Goal: Information Seeking & Learning: Learn about a topic

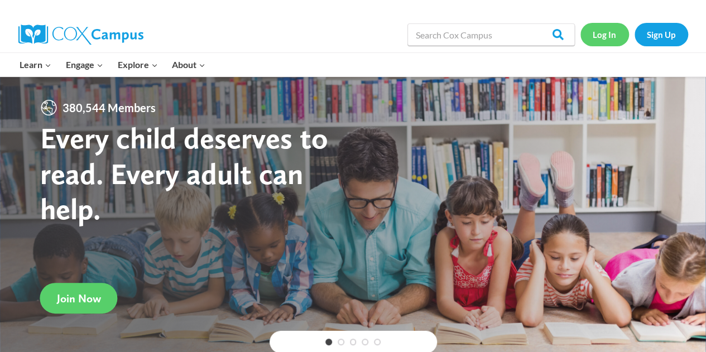
click at [600, 44] on link "Log In" at bounding box center [604, 34] width 49 height 23
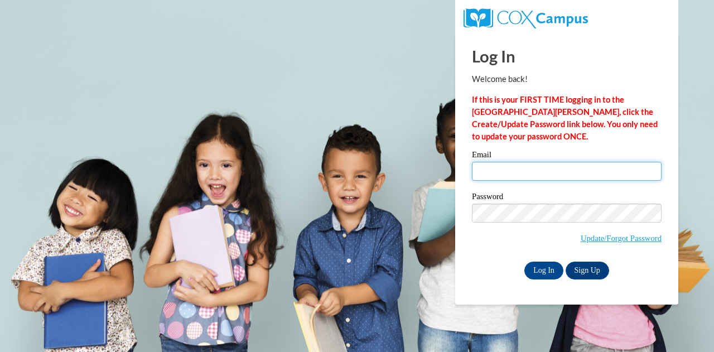
click at [504, 170] on input "Email" at bounding box center [567, 171] width 190 height 19
type input "kathryn.jansen@muskegonorway.org"
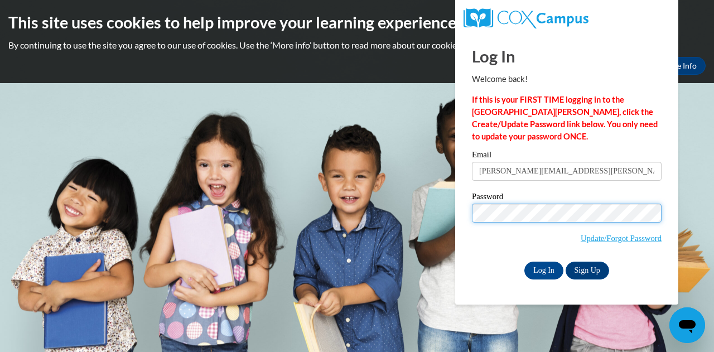
click at [524, 262] on input "Log In" at bounding box center [543, 271] width 39 height 18
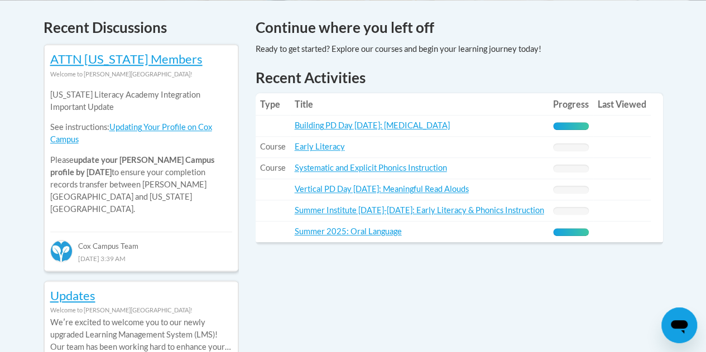
scroll to position [482, 0]
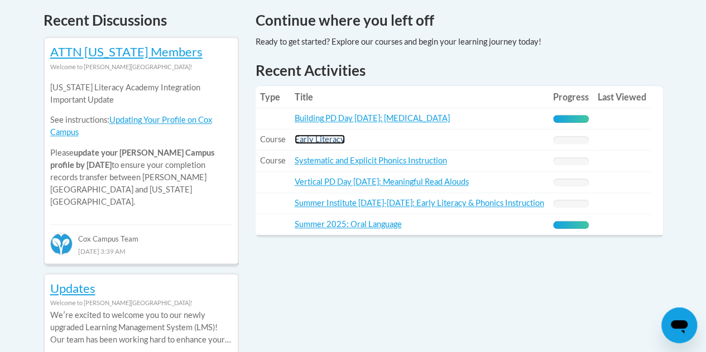
click at [321, 140] on link "Early Literacy" at bounding box center [320, 138] width 50 height 9
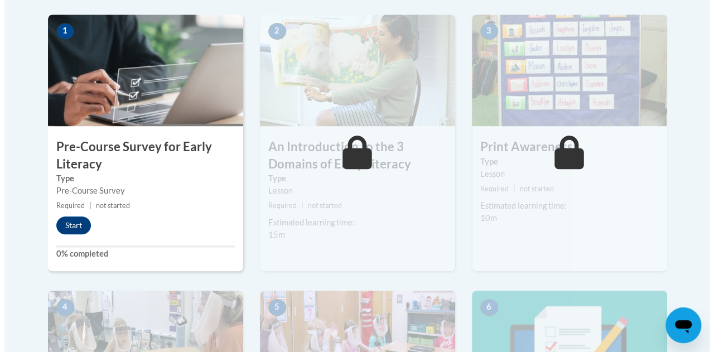
scroll to position [365, 0]
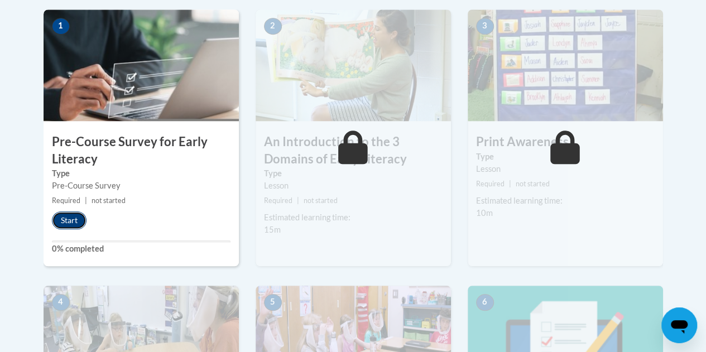
click at [67, 227] on button "Start" at bounding box center [69, 220] width 35 height 18
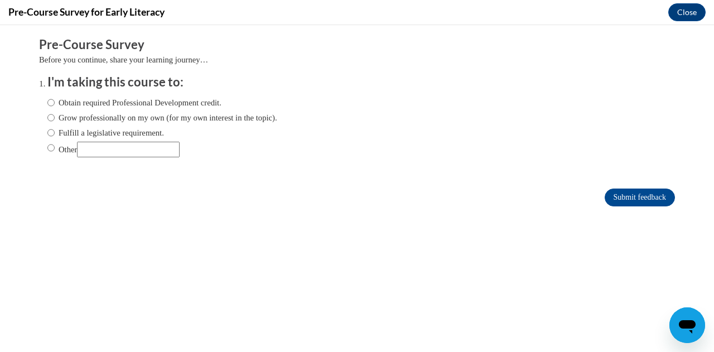
scroll to position [0, 0]
click at [94, 109] on div "Obtain required Professional Development credit. Grow professionally on my own …" at bounding box center [162, 127] width 230 height 72
click at [94, 108] on label "Obtain required Professional Development credit." at bounding box center [134, 102] width 174 height 12
click at [55, 108] on input "Obtain required Professional Development credit." at bounding box center [50, 102] width 7 height 12
radio input "true"
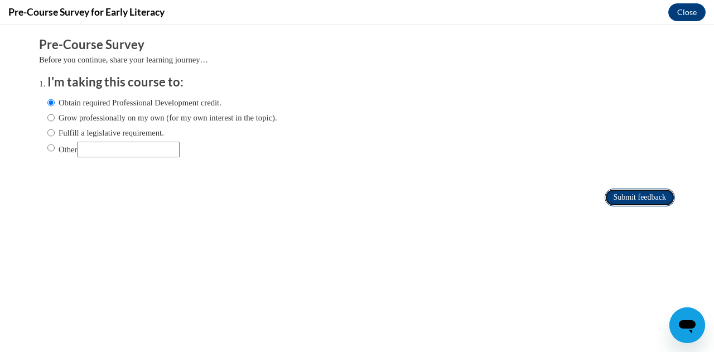
click at [615, 197] on input "Submit feedback" at bounding box center [640, 198] width 70 height 18
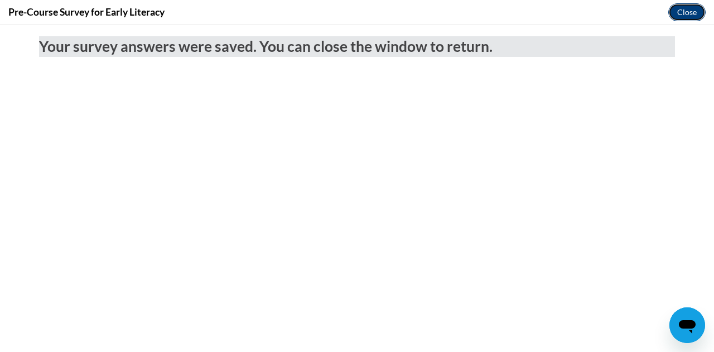
click at [682, 13] on button "Close" at bounding box center [686, 12] width 37 height 18
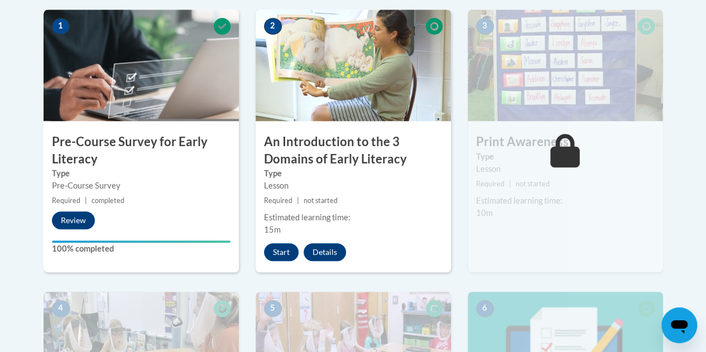
click at [310, 105] on img at bounding box center [352, 65] width 195 height 112
click at [282, 246] on button "Start" at bounding box center [281, 252] width 35 height 18
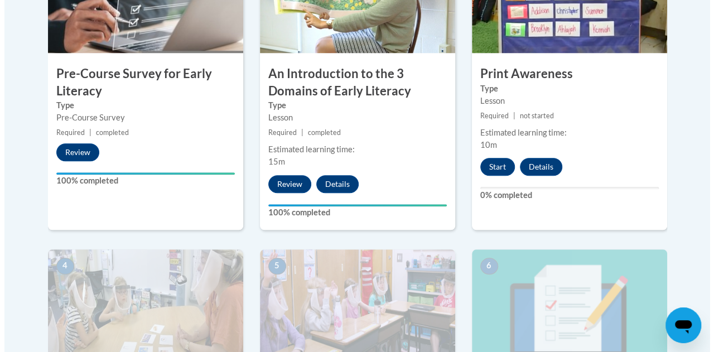
scroll to position [432, 0]
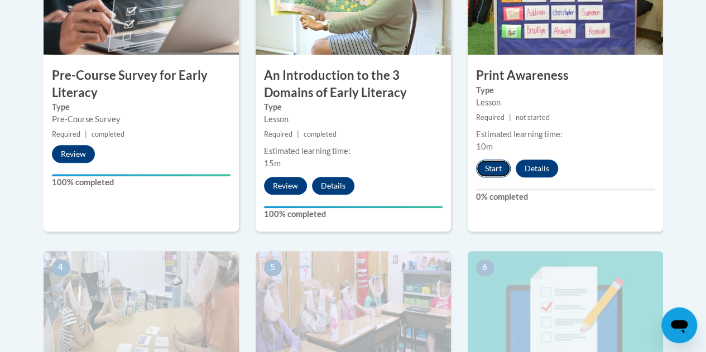
click at [489, 168] on button "Start" at bounding box center [493, 169] width 35 height 18
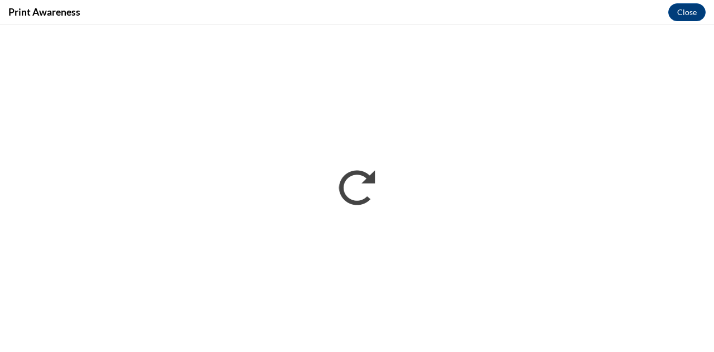
scroll to position [0, 0]
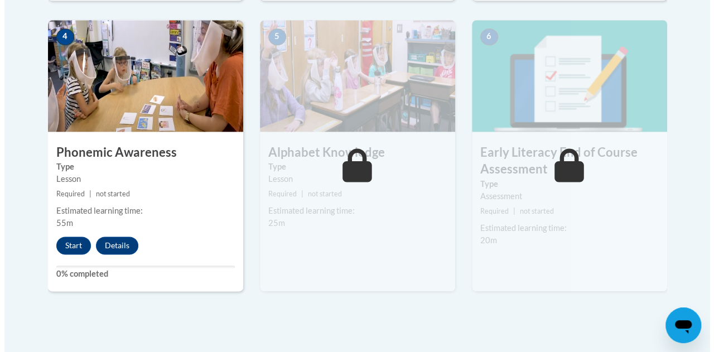
scroll to position [647, 0]
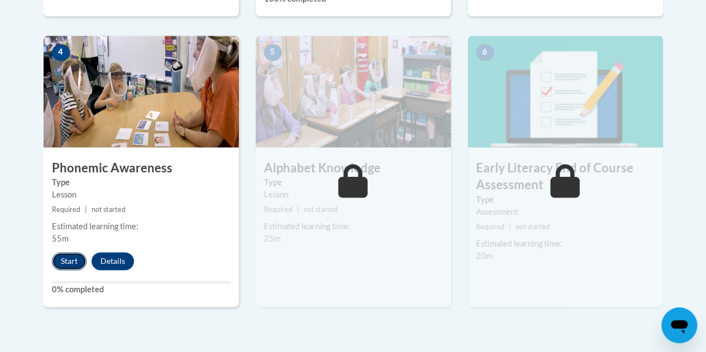
click at [60, 258] on button "Start" at bounding box center [69, 261] width 35 height 18
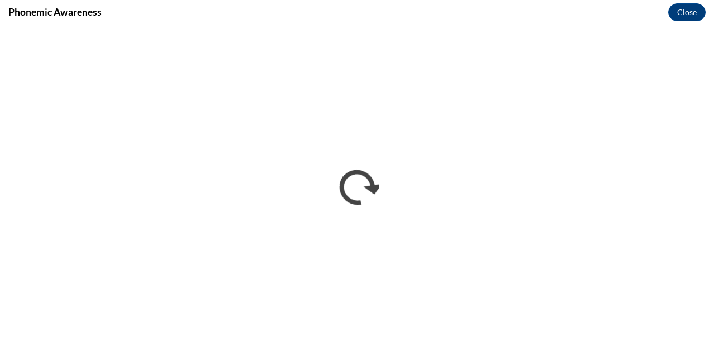
scroll to position [0, 0]
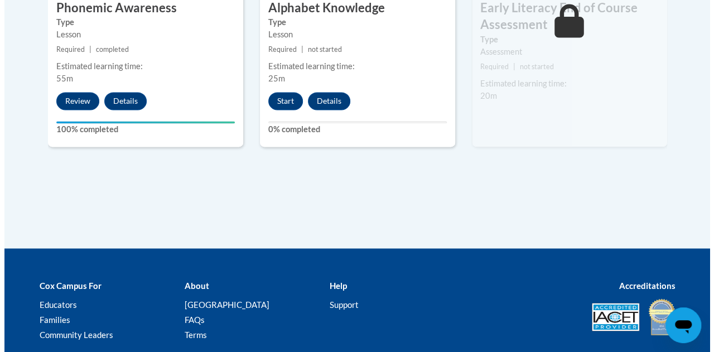
scroll to position [641, 0]
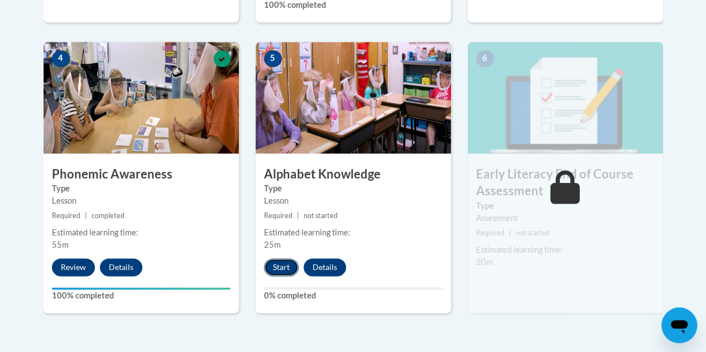
click at [279, 272] on button "Start" at bounding box center [281, 267] width 35 height 18
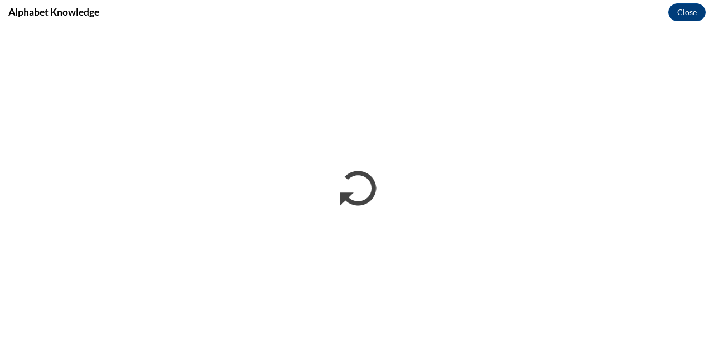
scroll to position [0, 0]
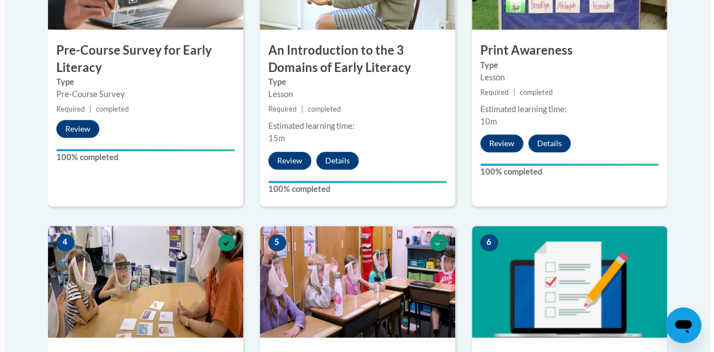
scroll to position [824, 0]
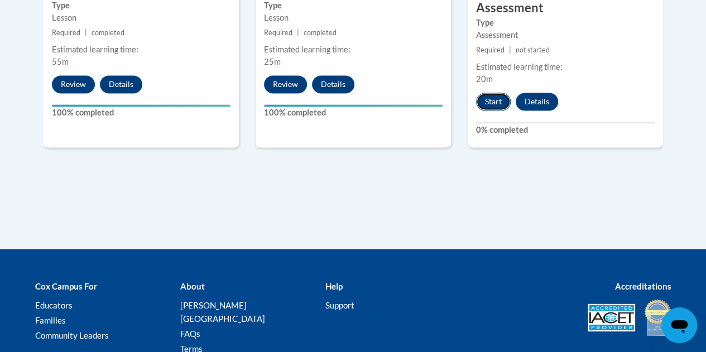
click at [490, 101] on button "Start" at bounding box center [493, 102] width 35 height 18
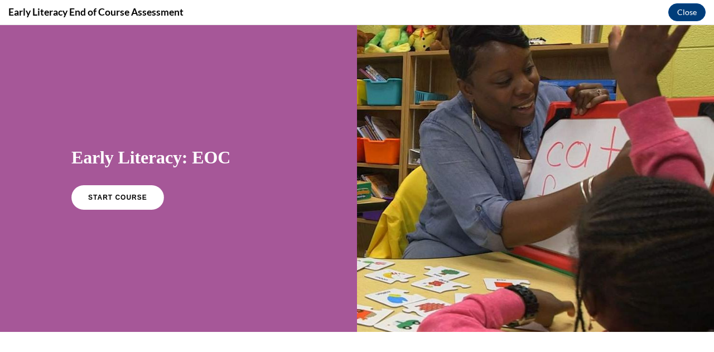
scroll to position [0, 0]
click at [125, 199] on span "START COURSE" at bounding box center [117, 198] width 62 height 8
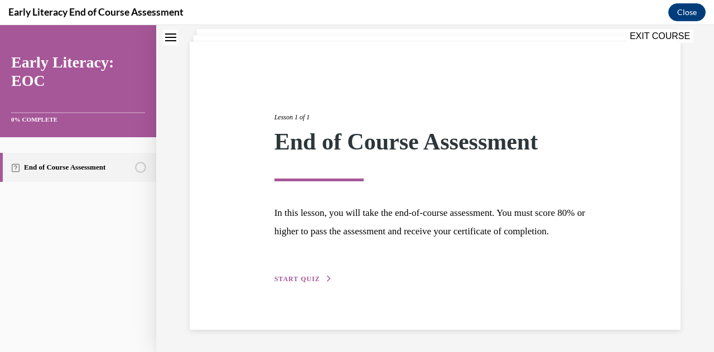
scroll to position [86, 0]
click at [292, 282] on span "START QUIZ" at bounding box center [297, 279] width 46 height 8
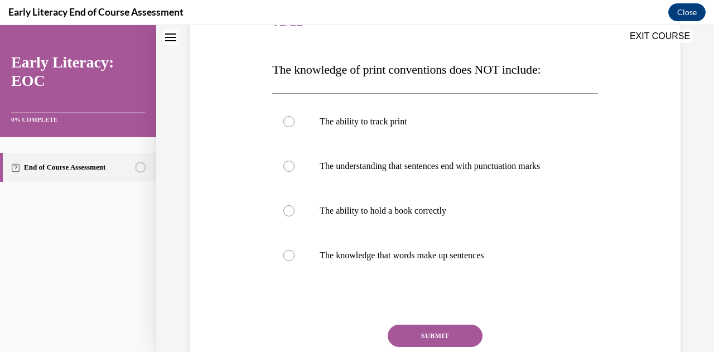
scroll to position [159, 0]
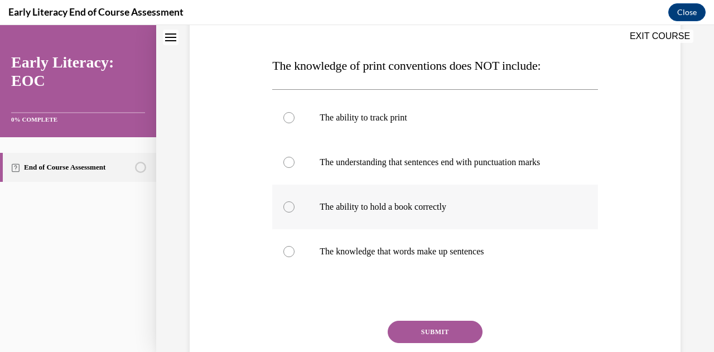
click at [400, 215] on div at bounding box center [434, 207] width 325 height 45
click at [442, 334] on button "SUBMIT" at bounding box center [435, 332] width 95 height 22
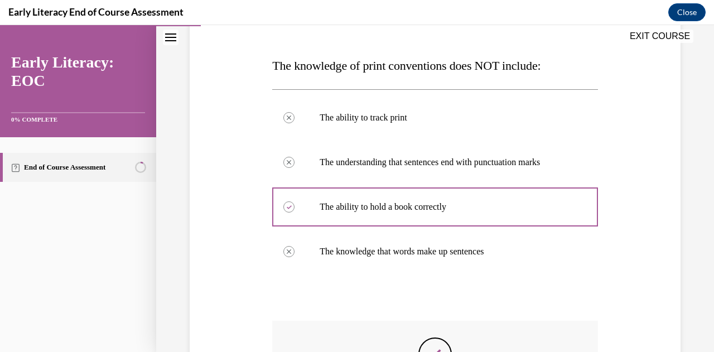
scroll to position [279, 0]
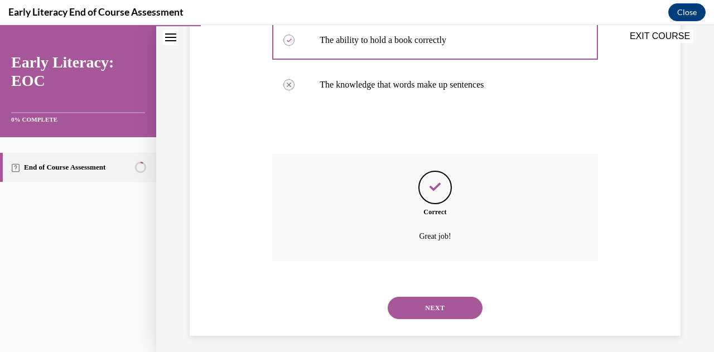
click at [451, 307] on button "NEXT" at bounding box center [435, 308] width 95 height 22
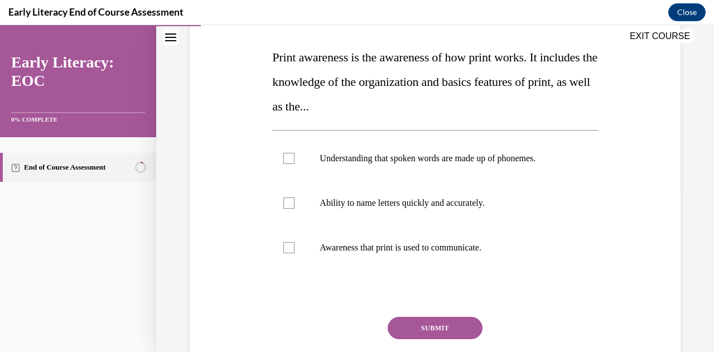
scroll to position [170, 0]
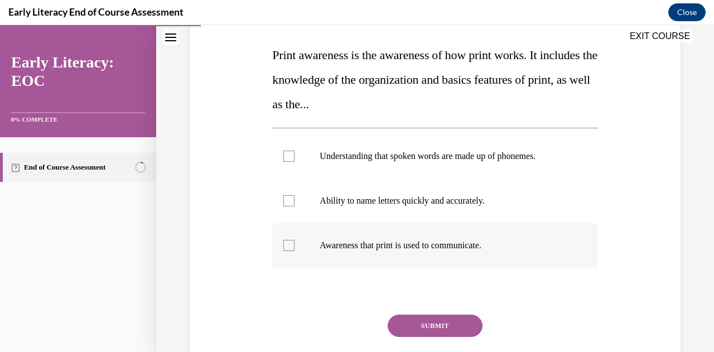
click at [472, 249] on p "Awareness that print is used to communicate." at bounding box center [445, 245] width 250 height 11
click at [433, 323] on button "SUBMIT" at bounding box center [435, 326] width 95 height 22
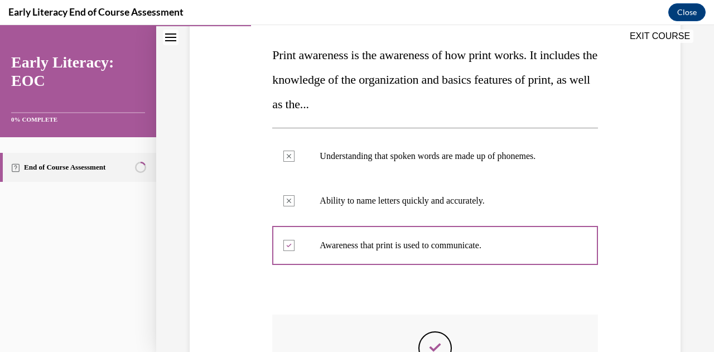
scroll to position [336, 0]
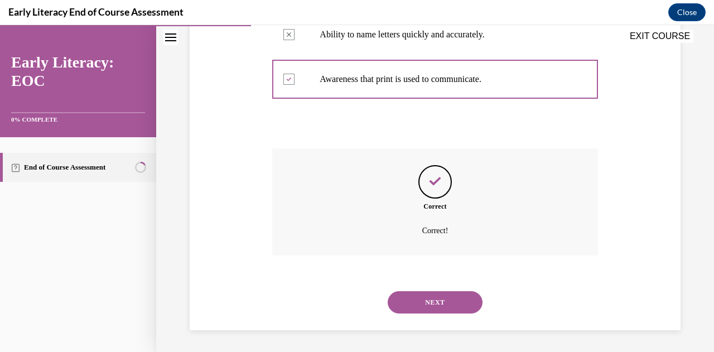
click at [457, 301] on button "NEXT" at bounding box center [435, 302] width 95 height 22
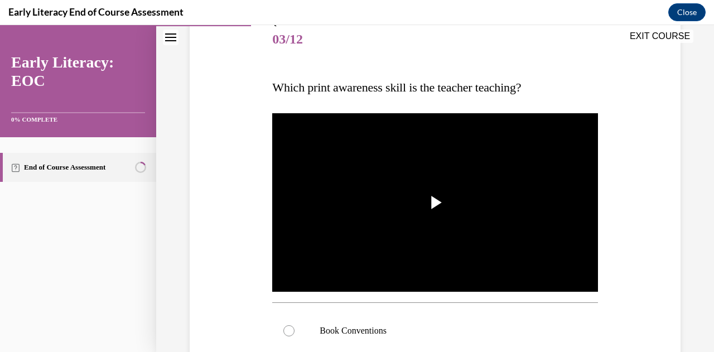
scroll to position [163, 0]
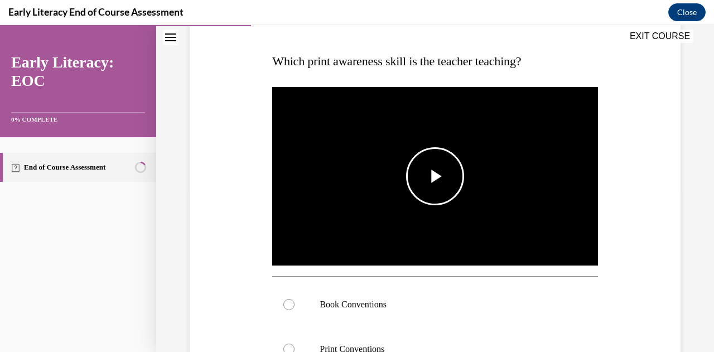
click at [435, 176] on span "Video player" at bounding box center [435, 176] width 0 height 0
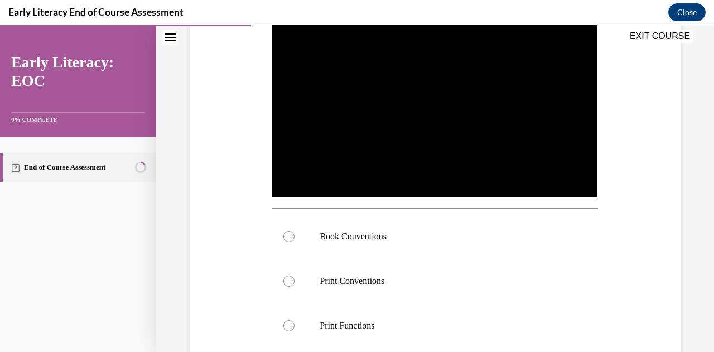
scroll to position [232, 0]
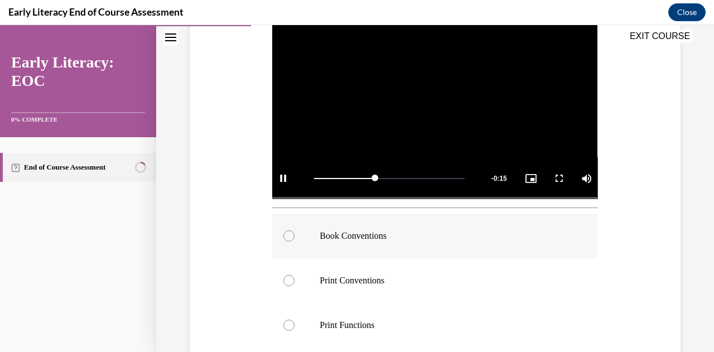
click at [371, 234] on p "Book Conventions" at bounding box center [445, 235] width 250 height 11
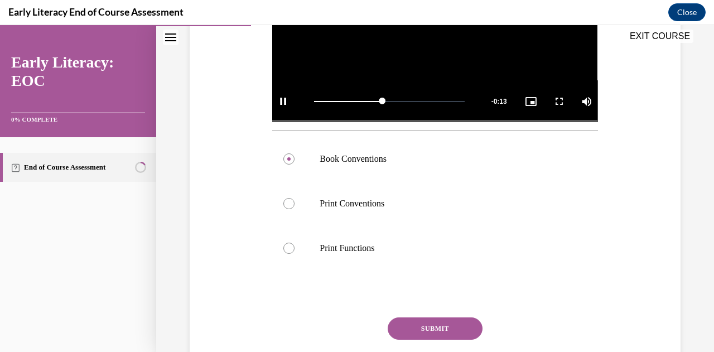
scroll to position [351, 0]
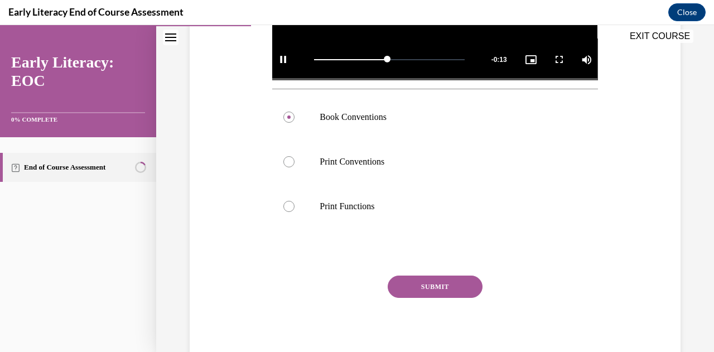
click at [426, 292] on button "SUBMIT" at bounding box center [435, 287] width 95 height 22
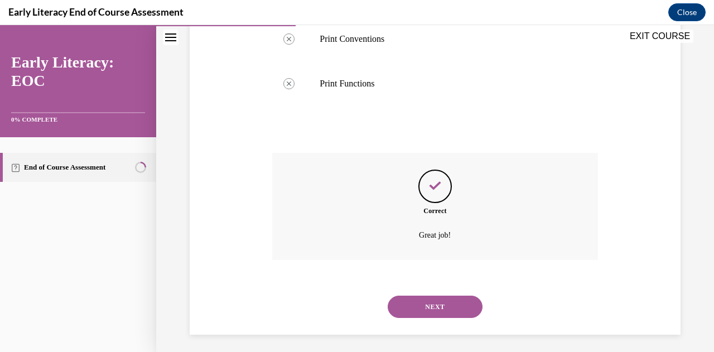
click at [415, 304] on button "NEXT" at bounding box center [435, 307] width 95 height 22
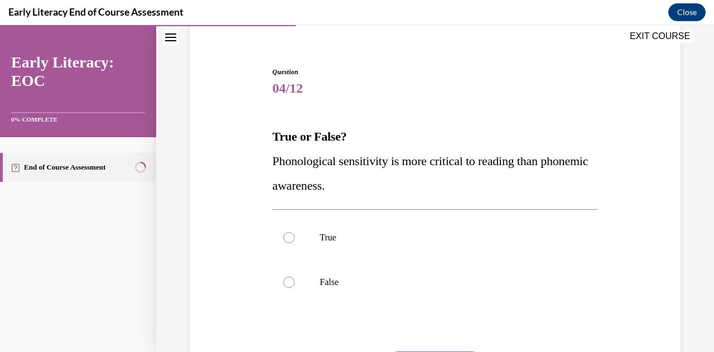
scroll to position [100, 0]
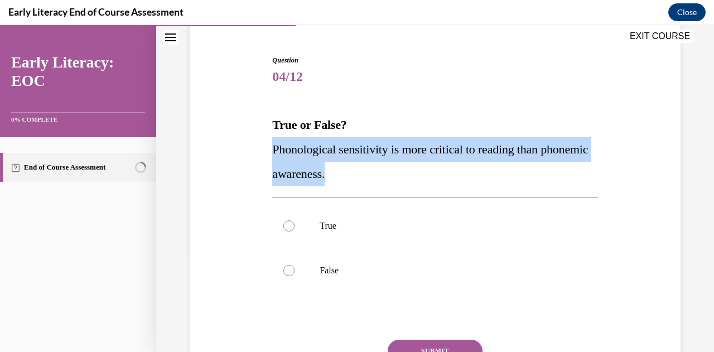
drag, startPoint x: 397, startPoint y: 174, endPoint x: 273, endPoint y: 156, distance: 125.2
click at [273, 156] on p "Phonological sensitivity is more critical to reading than phonemic awareness." at bounding box center [434, 161] width 325 height 49
copy span "Phonological sensitivity is more critical to reading than phonemic awareness."
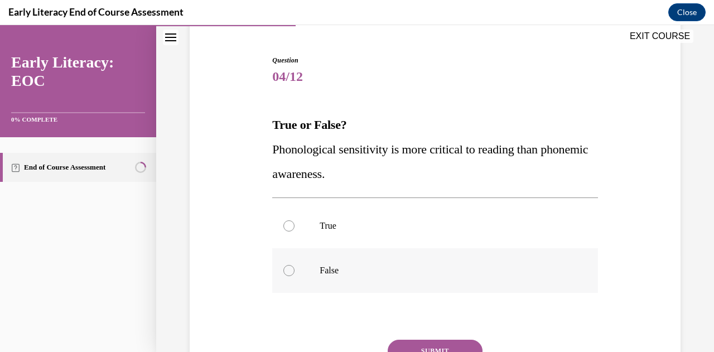
click at [312, 273] on div at bounding box center [434, 270] width 325 height 45
click at [429, 339] on div "Question 04/12 True or False? Phonological sensitivity is more critical to read…" at bounding box center [434, 243] width 325 height 376
click at [428, 340] on button "SUBMIT" at bounding box center [435, 351] width 95 height 22
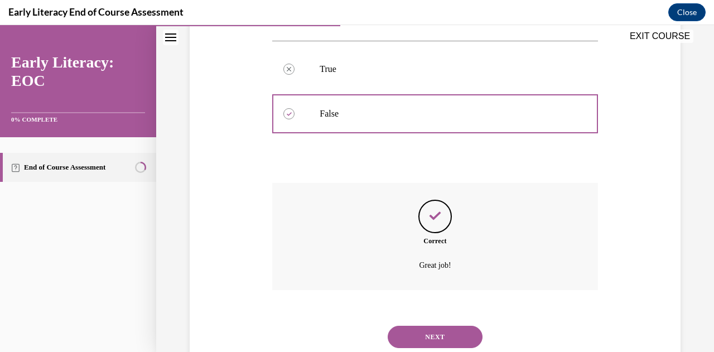
click at [440, 330] on button "NEXT" at bounding box center [435, 337] width 95 height 22
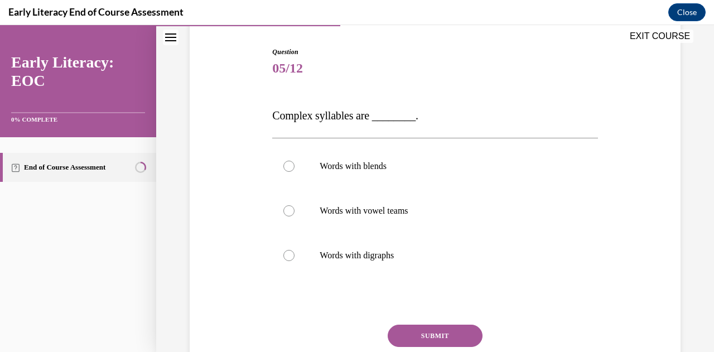
scroll to position [114, 0]
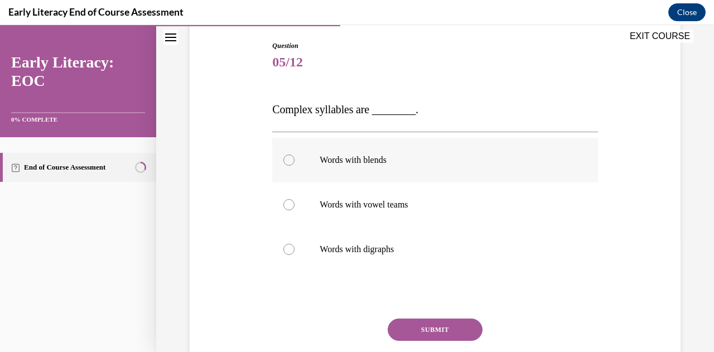
click at [350, 153] on div at bounding box center [434, 160] width 325 height 45
click at [411, 334] on button "SUBMIT" at bounding box center [435, 329] width 95 height 22
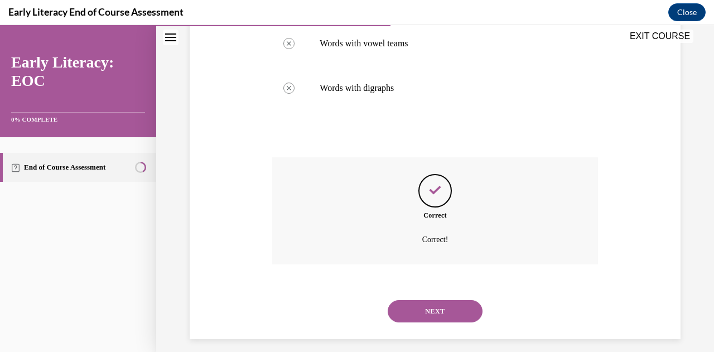
click at [449, 306] on button "NEXT" at bounding box center [435, 311] width 95 height 22
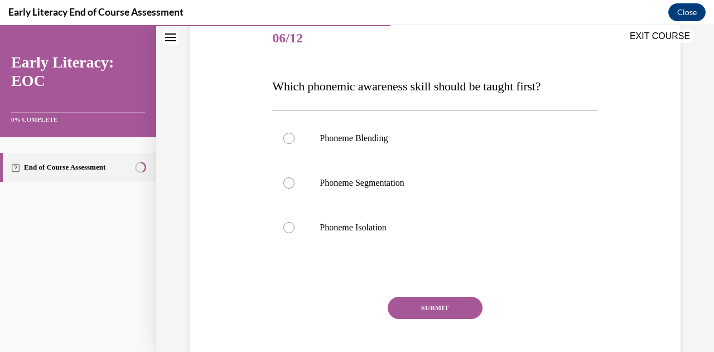
scroll to position [163, 0]
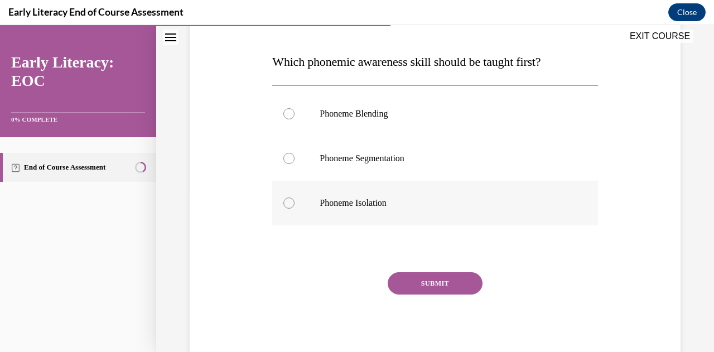
click at [353, 194] on div at bounding box center [434, 203] width 325 height 45
click at [403, 286] on button "SUBMIT" at bounding box center [435, 283] width 95 height 22
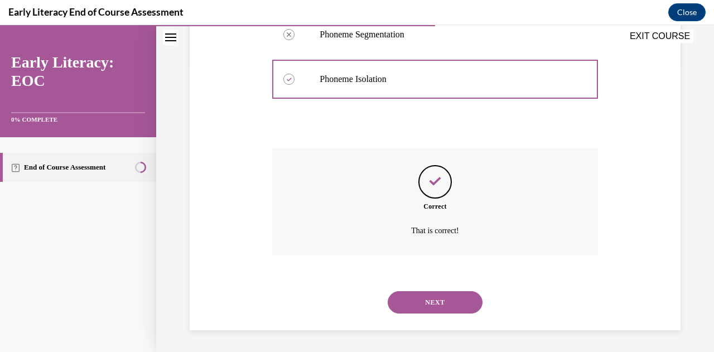
click at [454, 296] on button "NEXT" at bounding box center [435, 302] width 95 height 22
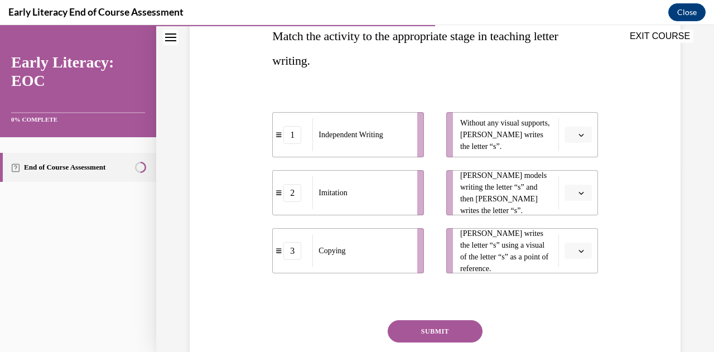
scroll to position [190, 0]
click at [295, 137] on div "1" at bounding box center [292, 134] width 18 height 18
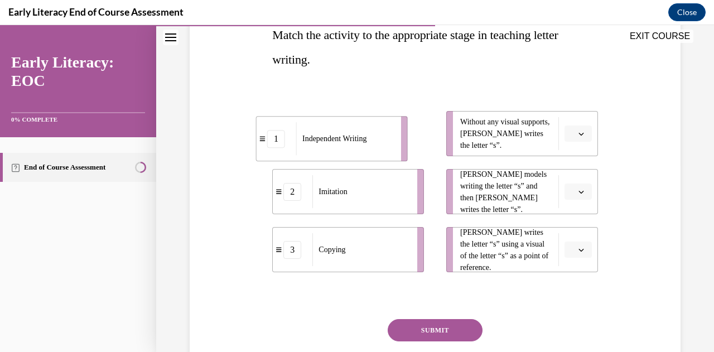
drag, startPoint x: 354, startPoint y: 130, endPoint x: 340, endPoint y: 136, distance: 14.5
click at [340, 136] on span "Independent Writing" at bounding box center [334, 139] width 64 height 12
click at [577, 137] on span "button" at bounding box center [581, 134] width 8 height 8
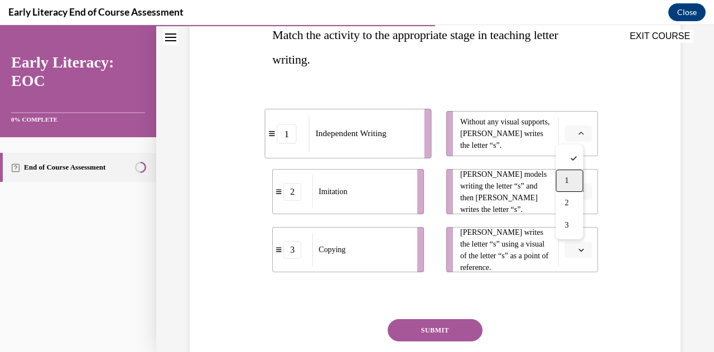
click at [568, 186] on div "1" at bounding box center [569, 181] width 27 height 22
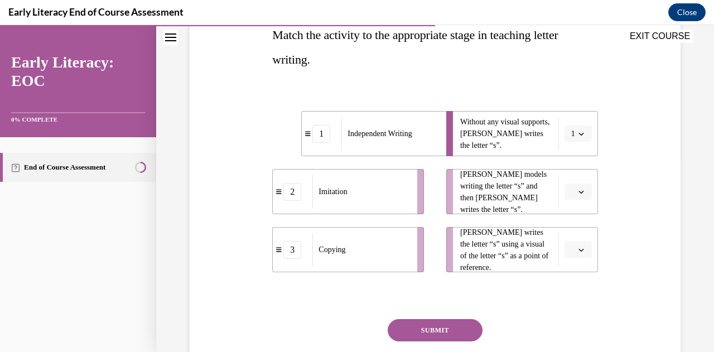
click at [578, 248] on icon "button" at bounding box center [581, 250] width 6 height 6
click at [572, 229] on div "3" at bounding box center [569, 225] width 27 height 22
click at [579, 191] on button "button" at bounding box center [577, 192] width 27 height 17
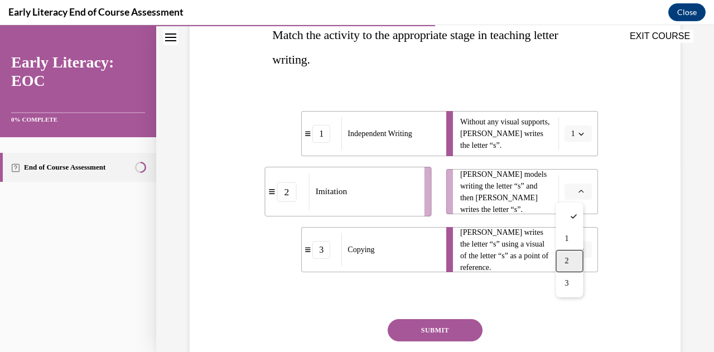
click at [570, 255] on div "2" at bounding box center [569, 261] width 27 height 22
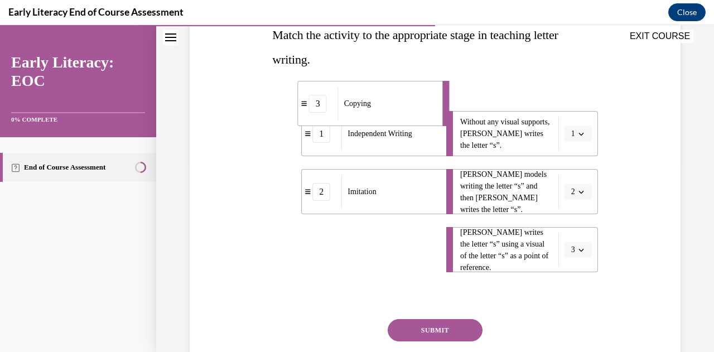
drag, startPoint x: 326, startPoint y: 248, endPoint x: 319, endPoint y: 105, distance: 142.9
click at [319, 105] on div "3" at bounding box center [318, 104] width 18 height 18
click at [464, 252] on span "Tina writes the letter “s” using a visual of the letter “s” as a point of refer…" at bounding box center [506, 249] width 93 height 47
click at [578, 248] on icon "button" at bounding box center [581, 250] width 6 height 6
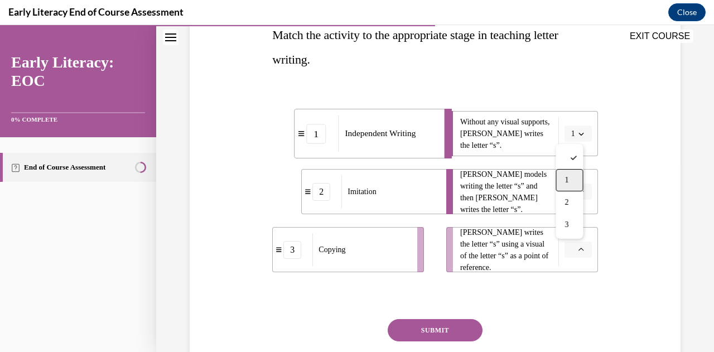
click at [571, 182] on div "1" at bounding box center [569, 180] width 27 height 22
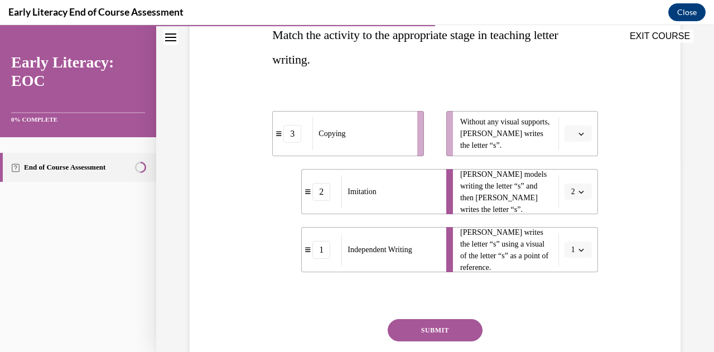
click at [412, 204] on div "Imitation" at bounding box center [390, 191] width 98 height 33
click at [578, 192] on icon "button" at bounding box center [581, 192] width 6 height 6
click at [567, 234] on div "1" at bounding box center [566, 239] width 27 height 22
click at [578, 132] on icon "button" at bounding box center [581, 134] width 6 height 6
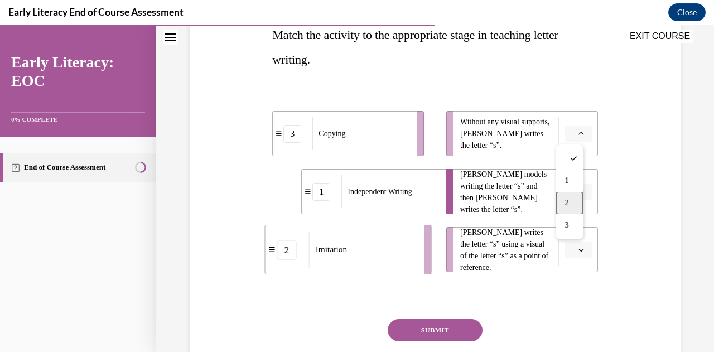
click at [563, 192] on div "2" at bounding box center [569, 203] width 27 height 22
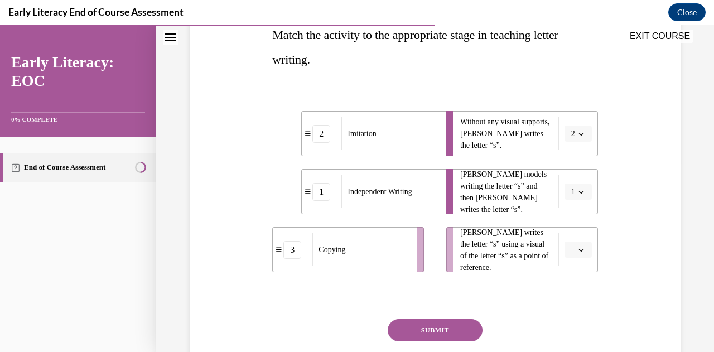
click at [579, 250] on button "button" at bounding box center [577, 250] width 27 height 17
click at [537, 195] on span "Mr. Brown models writing the letter “s” and then Tina writes the letter “s”." at bounding box center [506, 191] width 93 height 47
click at [578, 191] on icon "button" at bounding box center [581, 192] width 6 height 6
click at [567, 276] on div "3" at bounding box center [566, 283] width 27 height 22
click at [572, 138] on button "2" at bounding box center [577, 133] width 27 height 17
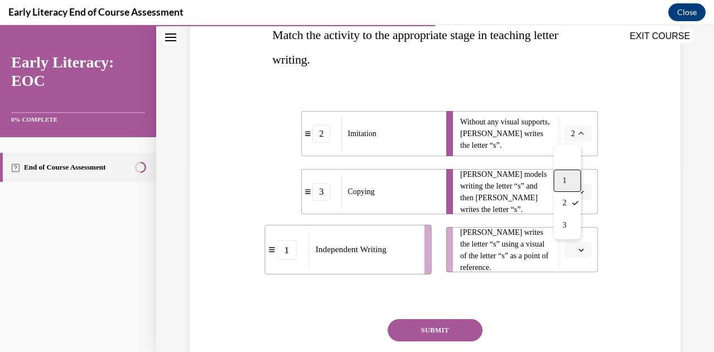
click at [561, 188] on div "1" at bounding box center [566, 181] width 27 height 22
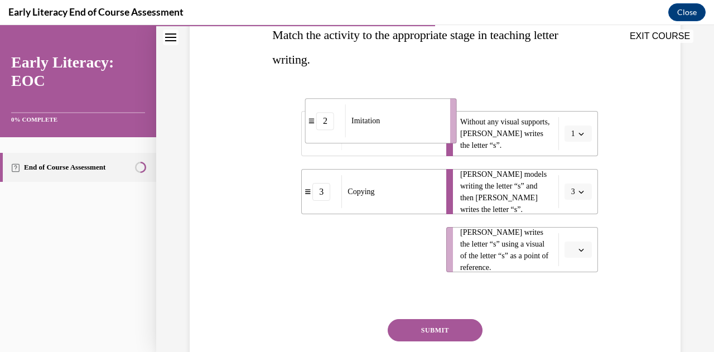
drag, startPoint x: 400, startPoint y: 253, endPoint x: 433, endPoint y: 124, distance: 133.0
click at [433, 124] on div "Imitation" at bounding box center [394, 120] width 98 height 33
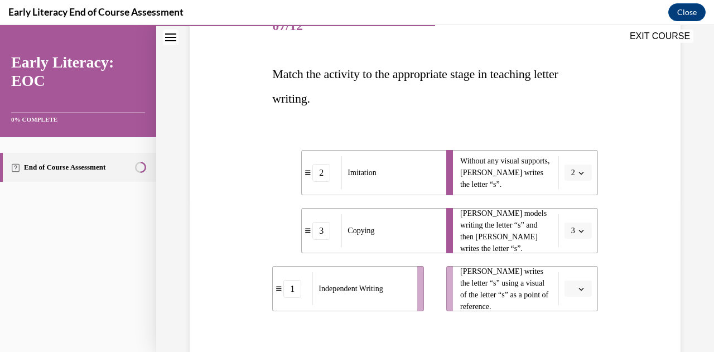
scroll to position [146, 0]
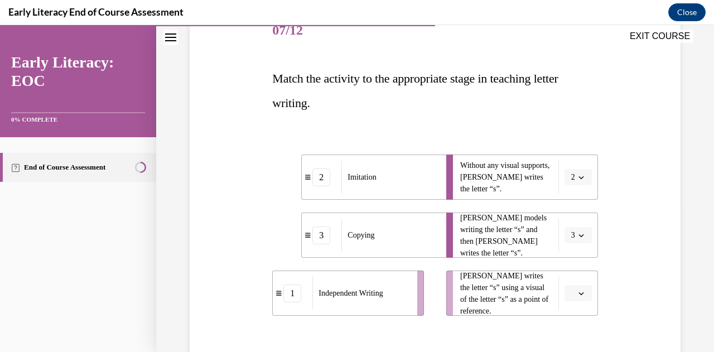
click at [577, 176] on span "button" at bounding box center [581, 177] width 8 height 8
click at [569, 229] on div "1" at bounding box center [566, 224] width 27 height 22
click at [577, 180] on span "button" at bounding box center [581, 177] width 8 height 8
click at [567, 261] on div "3" at bounding box center [566, 269] width 27 height 22
click at [578, 236] on icon "button" at bounding box center [581, 236] width 6 height 6
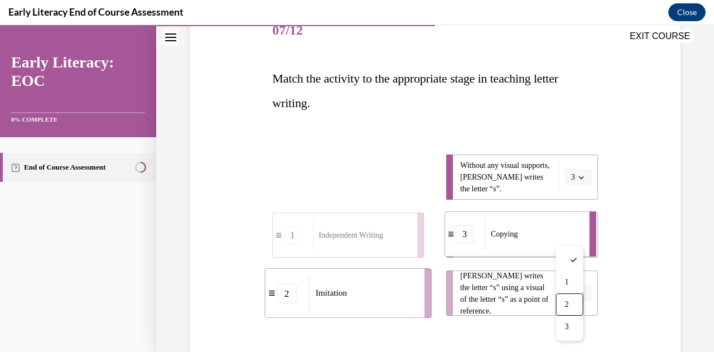
drag, startPoint x: 423, startPoint y: 182, endPoint x: 569, endPoint y: 236, distance: 155.6
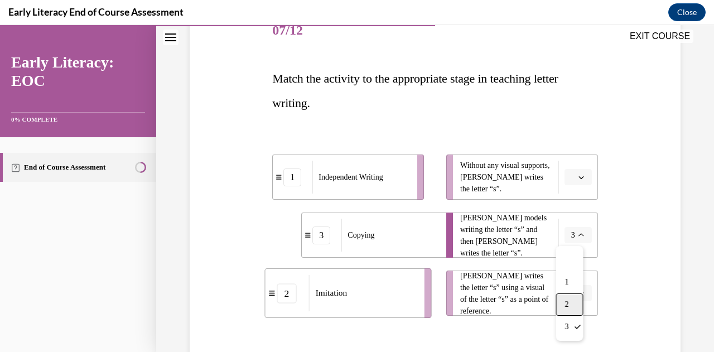
click at [569, 302] on div "2" at bounding box center [569, 304] width 27 height 22
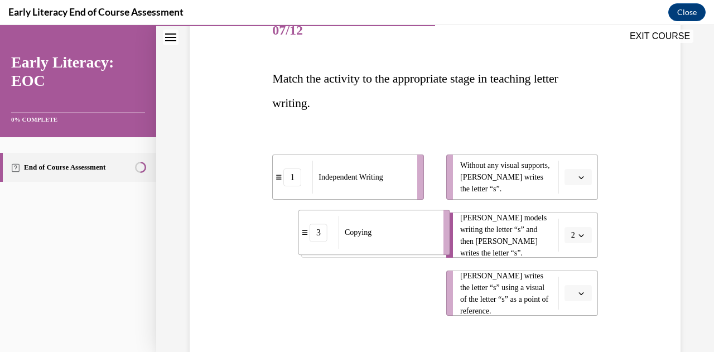
drag, startPoint x: 370, startPoint y: 305, endPoint x: 392, endPoint y: 242, distance: 67.2
click at [392, 242] on div "Copying" at bounding box center [388, 232] width 98 height 33
click at [578, 293] on icon "button" at bounding box center [580, 293] width 5 height 3
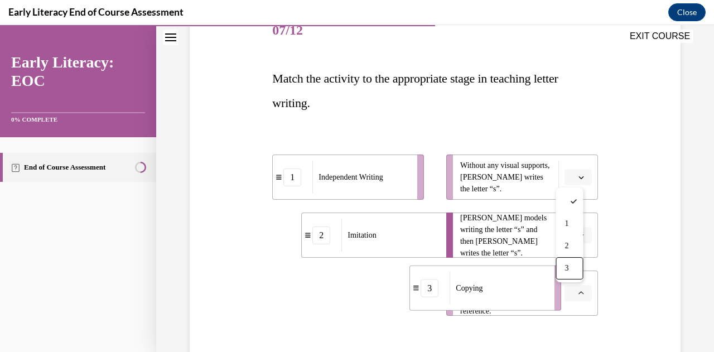
drag, startPoint x: 378, startPoint y: 289, endPoint x: 516, endPoint y: 284, distance: 138.4
click at [516, 284] on div "Copying" at bounding box center [499, 288] width 98 height 33
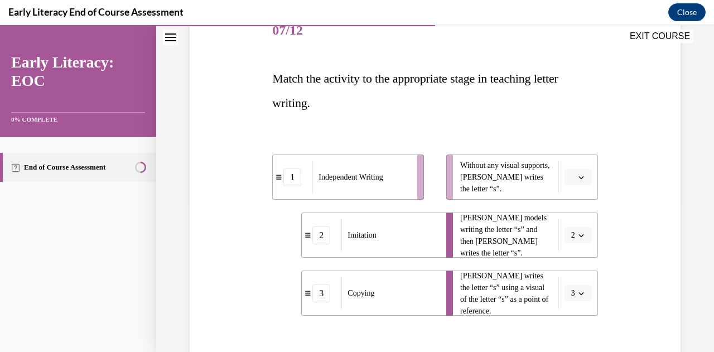
click at [577, 297] on span "button" at bounding box center [581, 293] width 8 height 8
click at [564, 228] on span "1" at bounding box center [564, 223] width 4 height 9
click at [578, 295] on icon "button" at bounding box center [581, 294] width 6 height 6
click at [563, 246] on span "2" at bounding box center [564, 246] width 4 height 9
click at [577, 296] on span "button" at bounding box center [581, 293] width 8 height 8
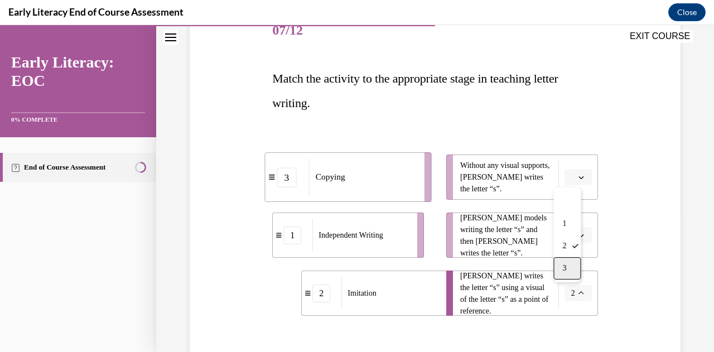
click at [570, 274] on div "3" at bounding box center [566, 268] width 27 height 22
click at [398, 185] on div "Imitation" at bounding box center [361, 177] width 98 height 33
click at [291, 184] on div "2" at bounding box center [292, 177] width 18 height 18
click at [273, 180] on div "2" at bounding box center [293, 177] width 40 height 18
click at [578, 177] on icon "button" at bounding box center [581, 178] width 6 height 6
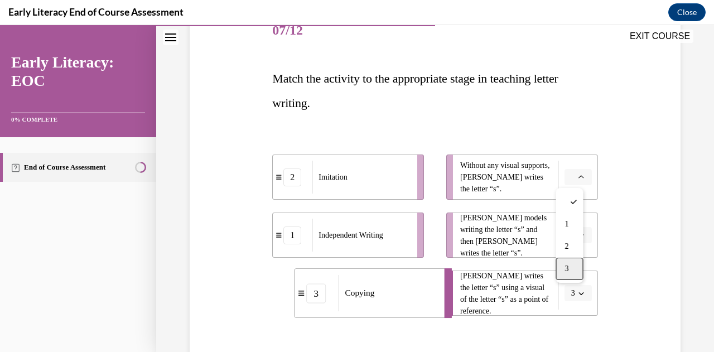
click at [566, 264] on span "3" at bounding box center [566, 268] width 4 height 9
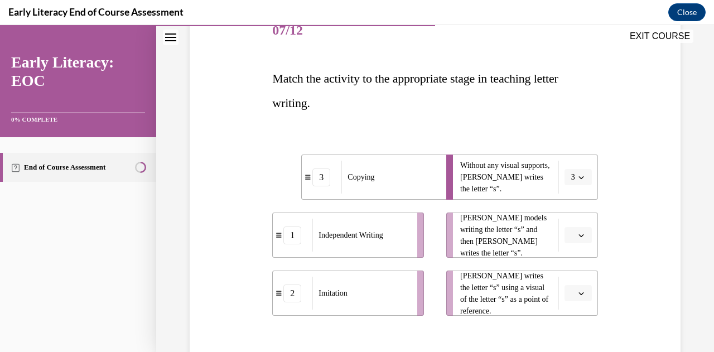
click at [576, 182] on button "3" at bounding box center [577, 177] width 27 height 17
click at [569, 210] on div at bounding box center [566, 202] width 27 height 22
click at [578, 177] on button "button" at bounding box center [577, 177] width 27 height 17
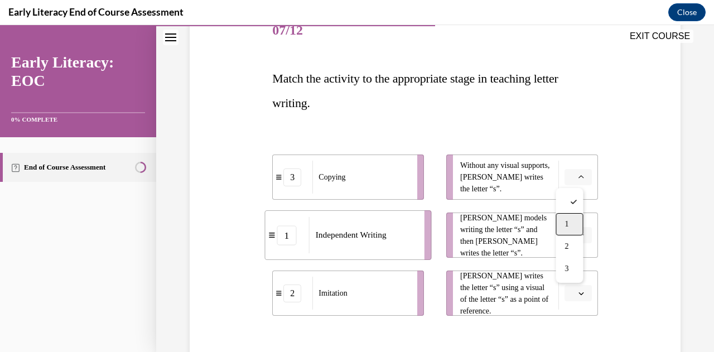
click at [572, 221] on div "1" at bounding box center [569, 224] width 27 height 22
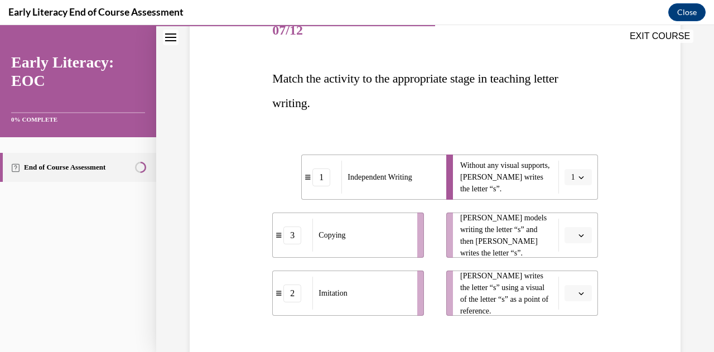
click at [578, 237] on icon "button" at bounding box center [581, 236] width 6 height 6
click at [574, 313] on div "2" at bounding box center [569, 304] width 27 height 22
click at [571, 234] on span "2" at bounding box center [573, 235] width 4 height 11
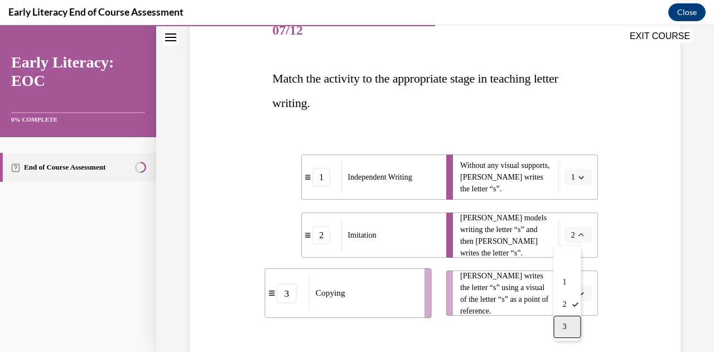
click at [569, 324] on div "3" at bounding box center [566, 327] width 27 height 22
click at [578, 295] on icon "button" at bounding box center [581, 294] width 6 height 6
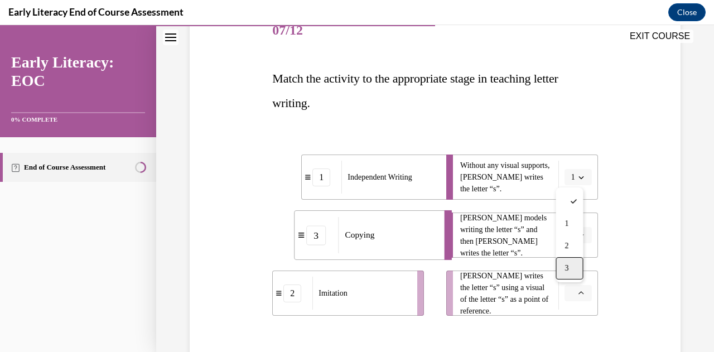
click at [567, 271] on span "3" at bounding box center [566, 268] width 4 height 9
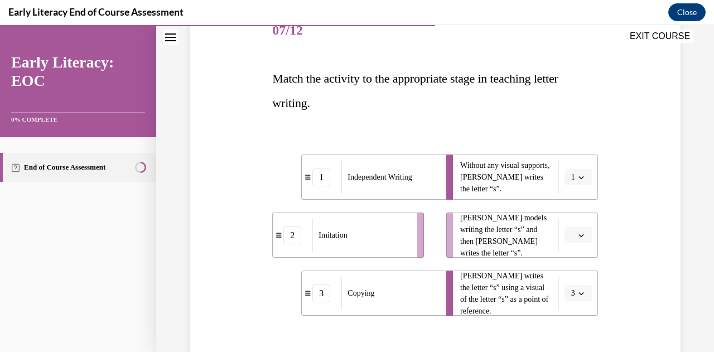
click at [577, 238] on span "button" at bounding box center [581, 235] width 8 height 8
click at [565, 300] on span "2" at bounding box center [566, 304] width 4 height 9
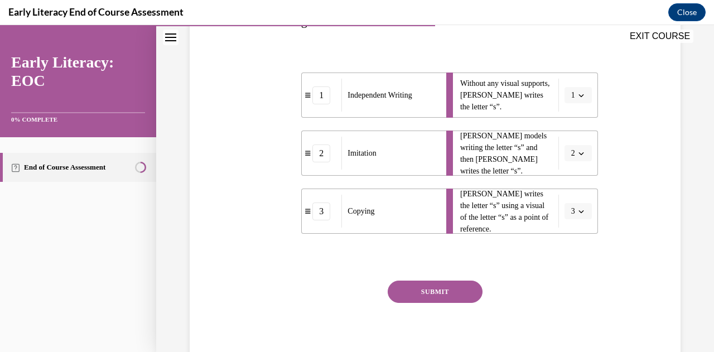
scroll to position [231, 0]
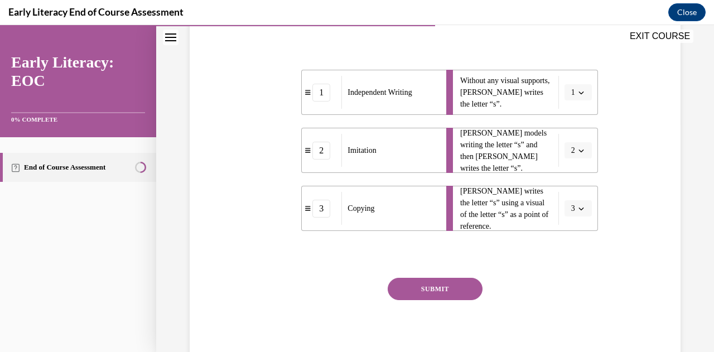
click at [423, 284] on button "SUBMIT" at bounding box center [435, 289] width 95 height 22
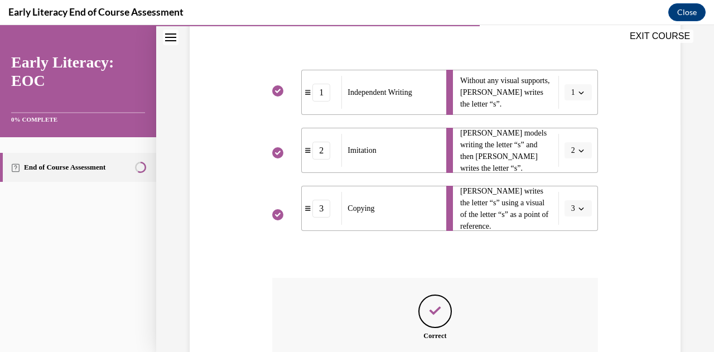
scroll to position [360, 0]
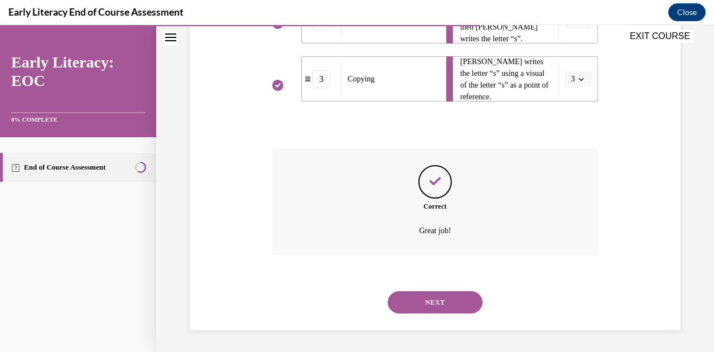
click at [450, 303] on button "NEXT" at bounding box center [435, 302] width 95 height 22
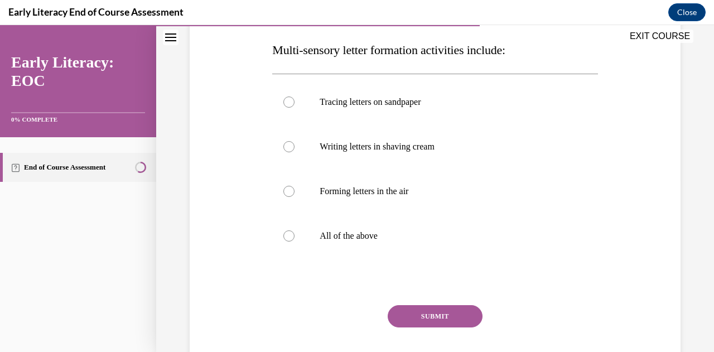
scroll to position [184, 0]
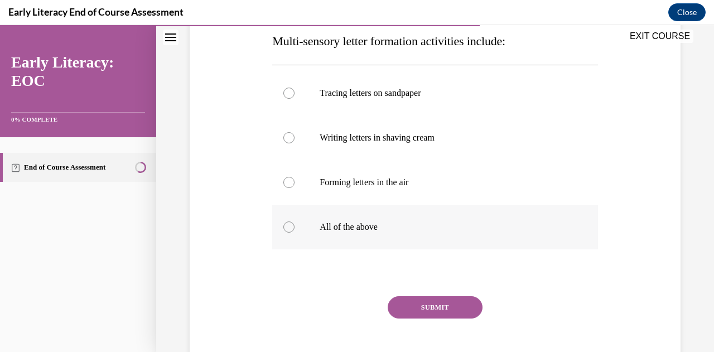
click at [379, 230] on p "All of the above" at bounding box center [445, 226] width 250 height 11
click at [422, 305] on button "SUBMIT" at bounding box center [435, 307] width 95 height 22
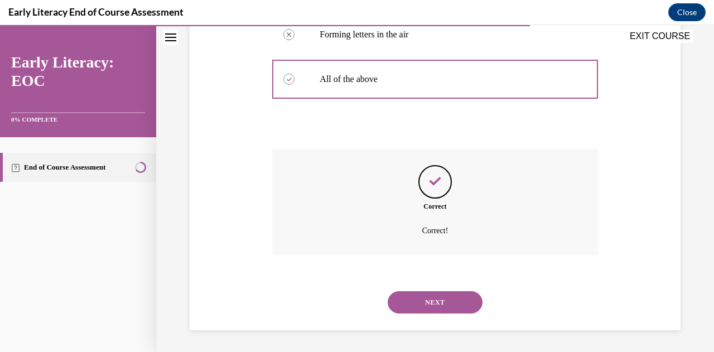
click at [447, 307] on button "NEXT" at bounding box center [435, 302] width 95 height 22
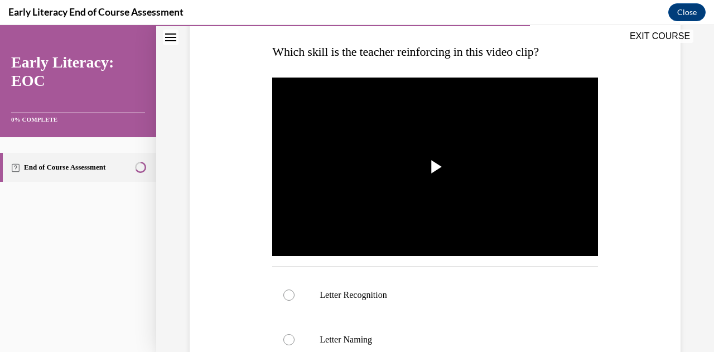
scroll to position [175, 0]
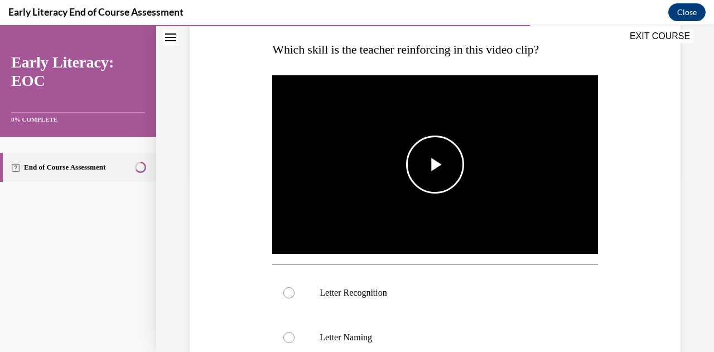
click at [495, 177] on img "Video player" at bounding box center [434, 164] width 325 height 183
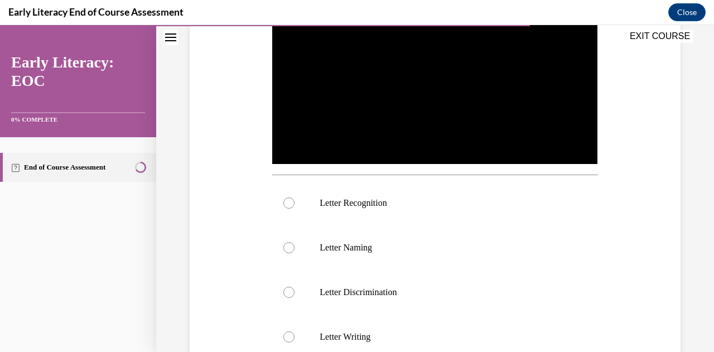
scroll to position [269, 0]
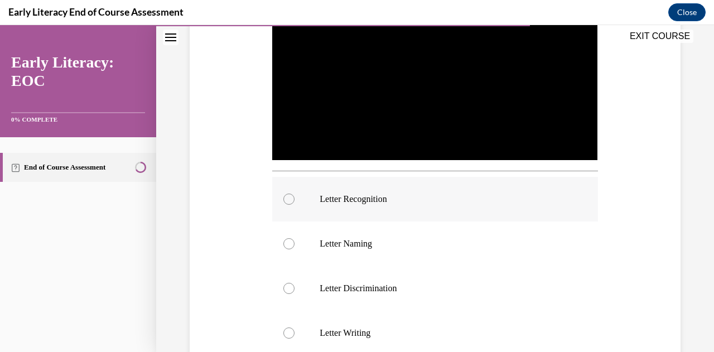
click at [388, 198] on p "Letter Recognition" at bounding box center [445, 199] width 250 height 11
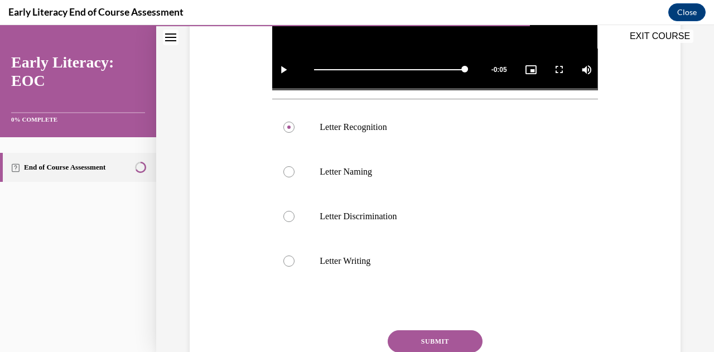
scroll to position [365, 0]
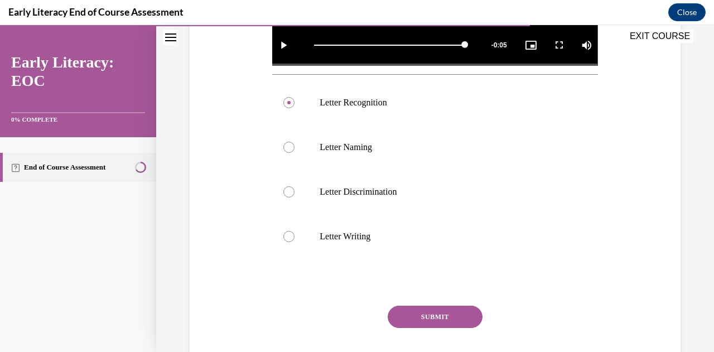
click at [452, 306] on button "SUBMIT" at bounding box center [435, 317] width 95 height 22
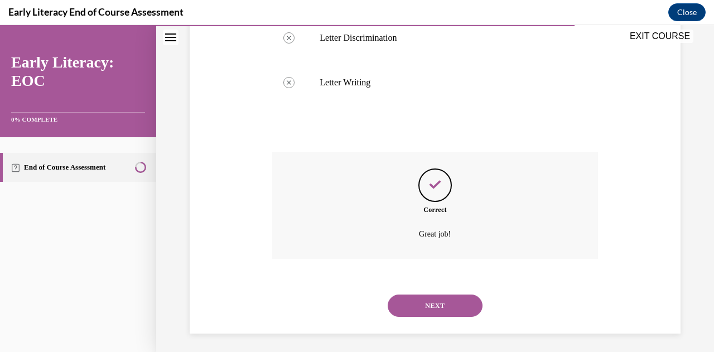
click at [436, 305] on button "NEXT" at bounding box center [435, 306] width 95 height 22
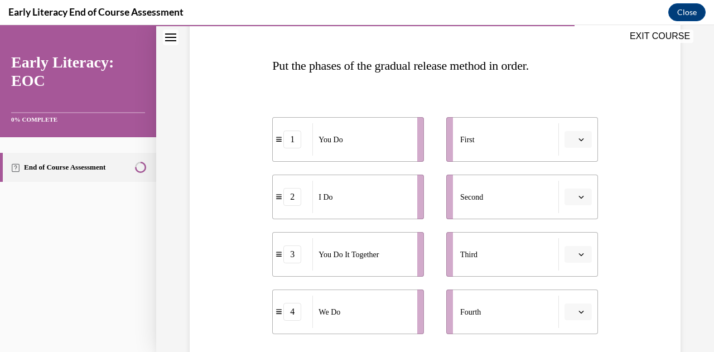
scroll to position [178, 0]
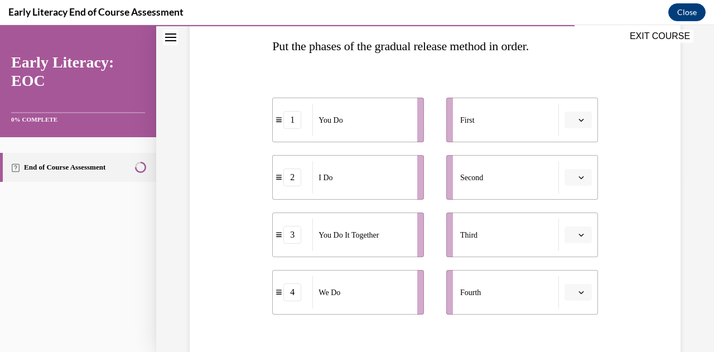
click at [578, 178] on icon "button" at bounding box center [581, 178] width 6 height 6
click at [575, 226] on div "1" at bounding box center [569, 224] width 27 height 22
click at [577, 125] on button "button" at bounding box center [577, 120] width 27 height 17
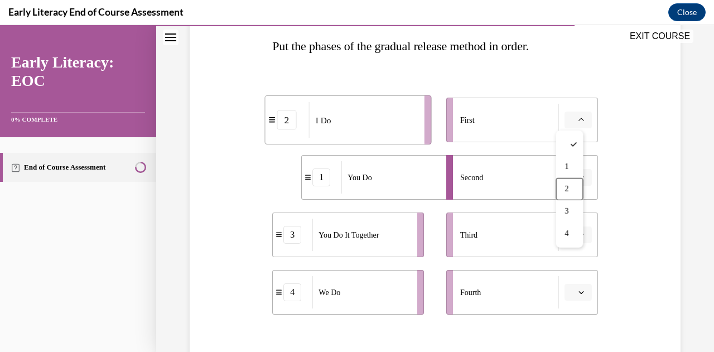
click at [602, 176] on div "Question 10/12 Put the phases of the gradual release method in order. 2 I Do 1 …" at bounding box center [435, 198] width 496 height 510
click at [578, 289] on icon "button" at bounding box center [581, 292] width 6 height 6
click at [573, 225] on div "2" at bounding box center [569, 222] width 27 height 22
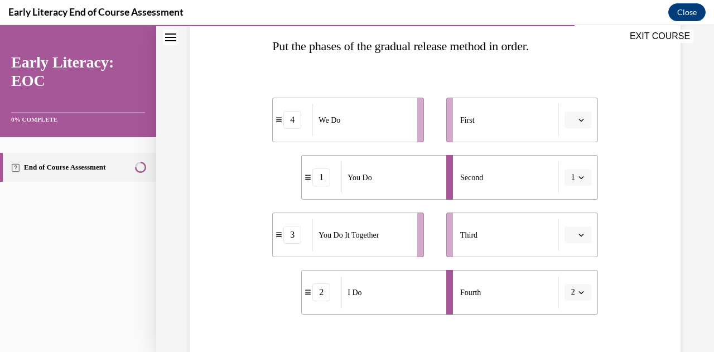
click at [578, 235] on icon "button" at bounding box center [580, 235] width 5 height 3
click at [572, 194] on div "3" at bounding box center [569, 187] width 27 height 22
click at [577, 176] on span "button" at bounding box center [581, 177] width 8 height 8
click at [571, 117] on span "Please select an option" at bounding box center [573, 119] width 4 height 11
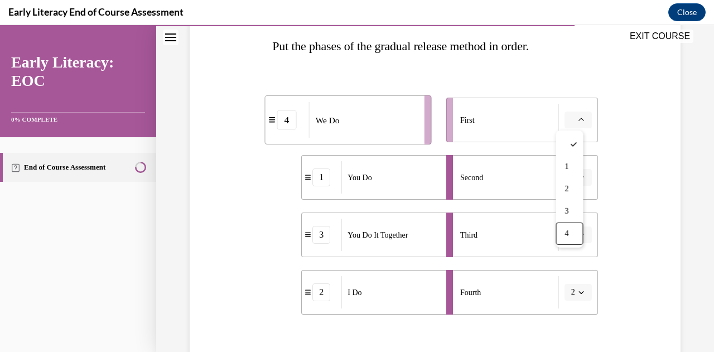
click at [569, 295] on button "2" at bounding box center [577, 292] width 27 height 17
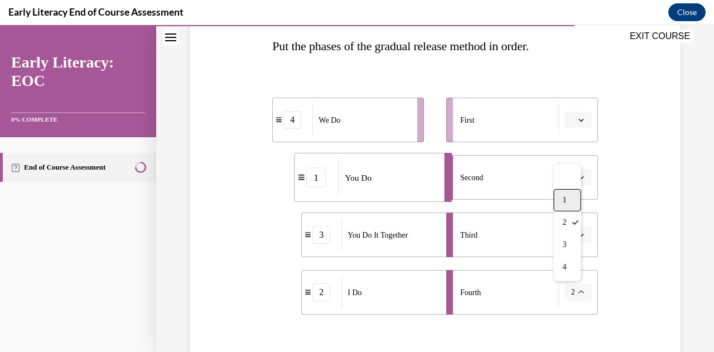
click at [571, 205] on div "1" at bounding box center [566, 200] width 27 height 22
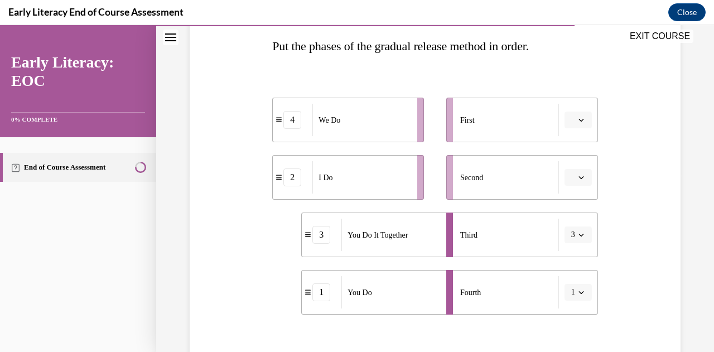
click at [569, 120] on button "button" at bounding box center [577, 120] width 27 height 17
click at [565, 212] on span "3" at bounding box center [566, 211] width 4 height 9
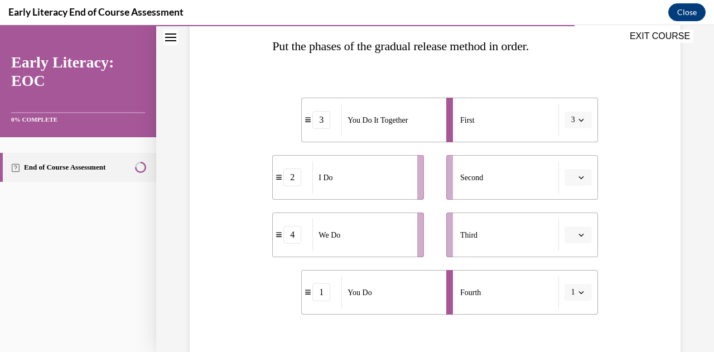
click at [578, 177] on icon "button" at bounding box center [581, 178] width 6 height 6
click at [569, 222] on div "1" at bounding box center [569, 224] width 27 height 22
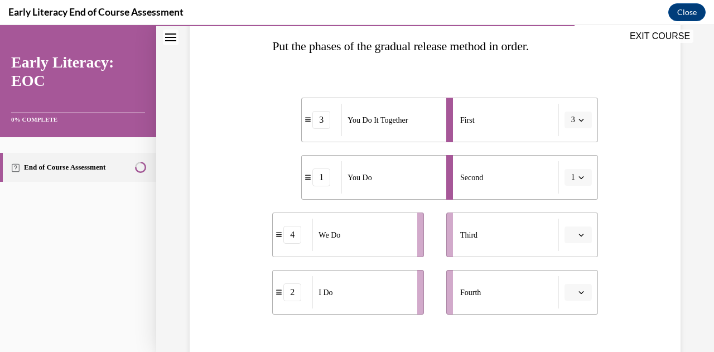
click at [577, 231] on span "button" at bounding box center [581, 235] width 8 height 8
click at [568, 168] on span "2" at bounding box center [566, 165] width 4 height 9
click at [574, 123] on button "3" at bounding box center [577, 120] width 27 height 17
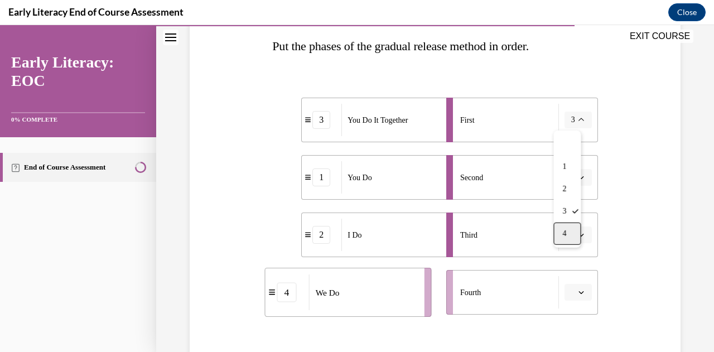
click at [570, 236] on div "4" at bounding box center [566, 234] width 27 height 22
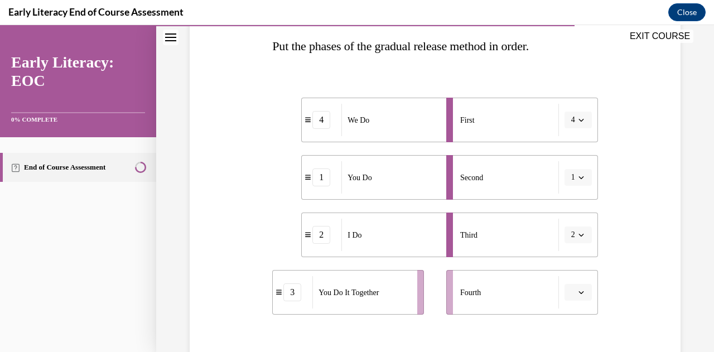
click at [578, 293] on icon "button" at bounding box center [581, 292] width 6 height 6
click at [578, 264] on div "4" at bounding box center [569, 267] width 27 height 22
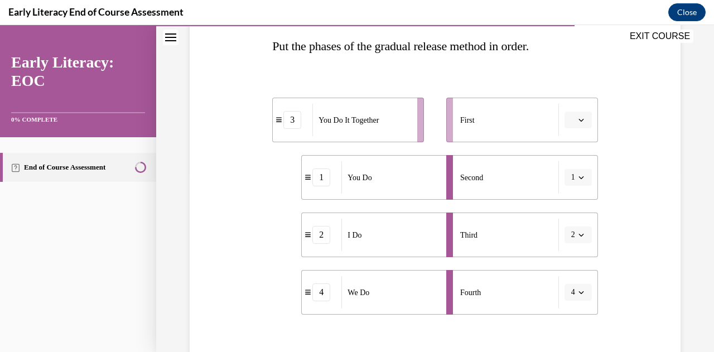
click at [569, 291] on button "4" at bounding box center [577, 292] width 27 height 17
click at [569, 244] on div "3" at bounding box center [566, 245] width 27 height 22
click at [578, 122] on icon "button" at bounding box center [581, 120] width 6 height 6
click at [572, 167] on div "1" at bounding box center [569, 167] width 27 height 22
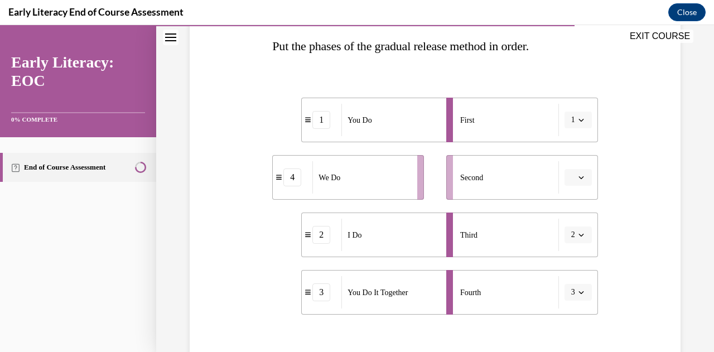
click at [577, 229] on button "2" at bounding box center [577, 234] width 27 height 17
click at [564, 150] on div "1" at bounding box center [566, 143] width 27 height 22
click at [578, 293] on icon "button" at bounding box center [581, 292] width 6 height 6
drag, startPoint x: 509, startPoint y: 298, endPoint x: 484, endPoint y: 214, distance: 88.4
click at [484, 214] on ul "First Second Third 1 Fourth 3" at bounding box center [516, 206] width 163 height 217
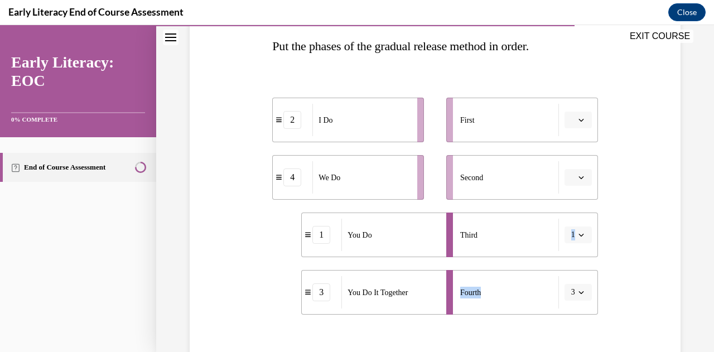
click at [571, 292] on span "3" at bounding box center [573, 292] width 4 height 11
click at [566, 248] on span "3" at bounding box center [564, 244] width 4 height 9
click at [577, 234] on span "button" at bounding box center [581, 235] width 8 height 8
click at [567, 210] on div "4" at bounding box center [566, 210] width 27 height 22
click at [290, 123] on div "2" at bounding box center [292, 120] width 18 height 18
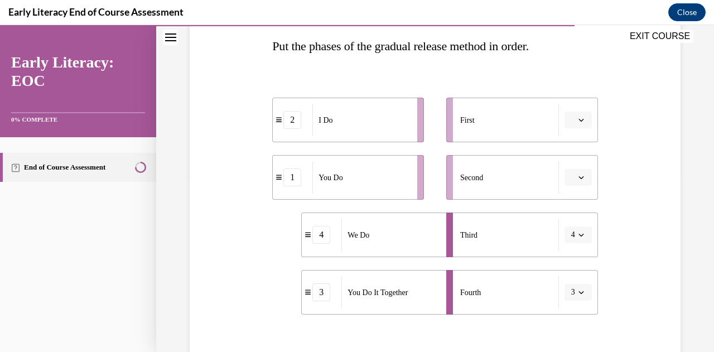
click at [359, 125] on div "I Do" at bounding box center [361, 120] width 98 height 32
click at [460, 119] on span "First" at bounding box center [467, 120] width 15 height 12
click at [527, 188] on div "Second" at bounding box center [509, 177] width 99 height 32
click at [518, 238] on div "Third" at bounding box center [509, 235] width 99 height 32
click at [515, 287] on div "Fourth" at bounding box center [509, 292] width 99 height 32
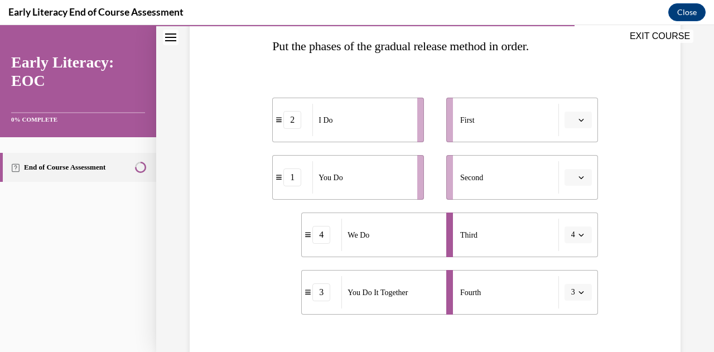
click at [569, 233] on button "4" at bounding box center [577, 234] width 27 height 17
click at [562, 171] on div "2" at bounding box center [566, 165] width 27 height 22
click at [578, 179] on icon "button" at bounding box center [581, 178] width 6 height 6
click at [500, 239] on div "Third" at bounding box center [509, 235] width 99 height 32
click at [569, 234] on button "2" at bounding box center [577, 234] width 27 height 17
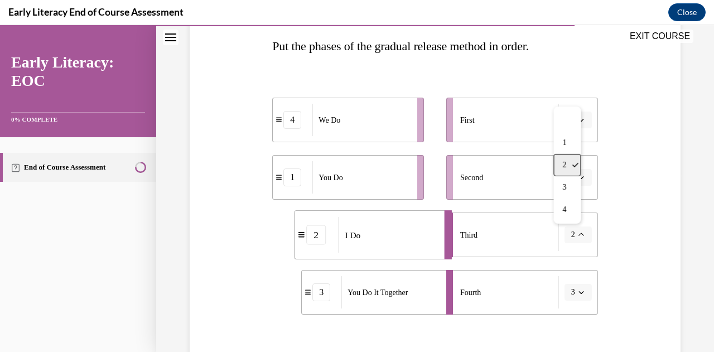
click at [564, 155] on div "2" at bounding box center [566, 165] width 27 height 22
click at [571, 239] on span "2" at bounding box center [573, 234] width 4 height 11
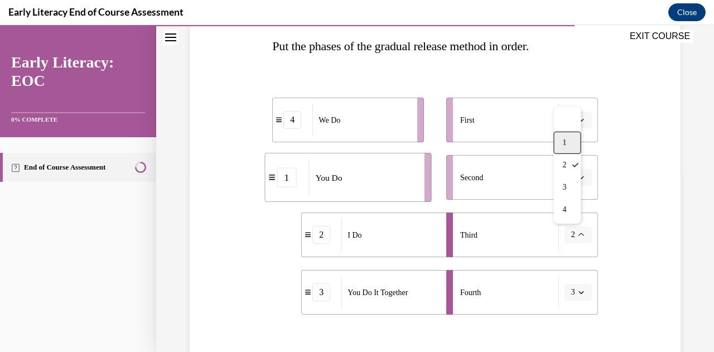
click at [566, 148] on div "1" at bounding box center [566, 143] width 27 height 22
click at [585, 122] on li "First" at bounding box center [522, 120] width 152 height 45
click at [577, 122] on span "button" at bounding box center [581, 120] width 8 height 8
click at [571, 187] on div "2" at bounding box center [569, 189] width 27 height 22
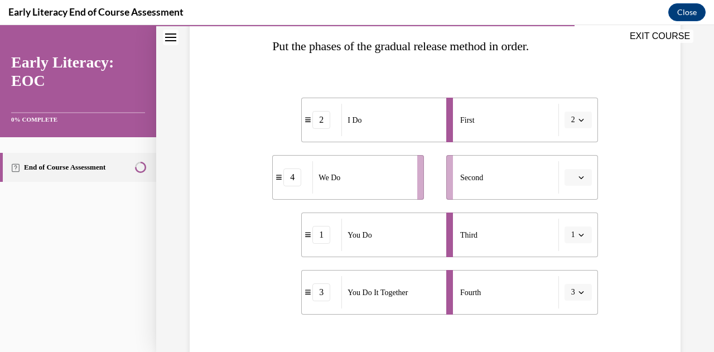
click at [577, 294] on span "button" at bounding box center [581, 292] width 8 height 8
click at [566, 249] on span "3" at bounding box center [564, 244] width 4 height 9
click at [568, 237] on button "1" at bounding box center [577, 234] width 27 height 17
click at [569, 212] on div "4" at bounding box center [566, 210] width 27 height 22
click at [578, 177] on icon "button" at bounding box center [580, 177] width 5 height 3
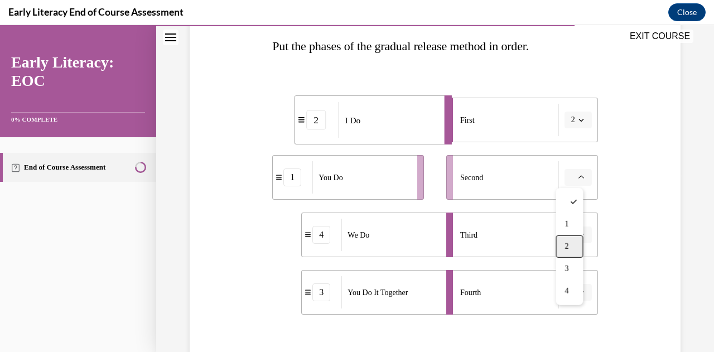
click at [568, 240] on div "2" at bounding box center [569, 246] width 27 height 22
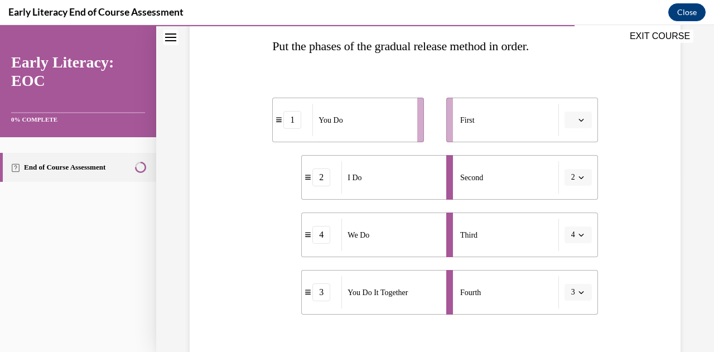
click at [577, 177] on span "button" at bounding box center [581, 177] width 8 height 8
click at [565, 220] on span "1" at bounding box center [564, 224] width 4 height 9
click at [571, 120] on span "Please select an option" at bounding box center [573, 119] width 4 height 11
click at [563, 168] on div "1" at bounding box center [569, 167] width 27 height 22
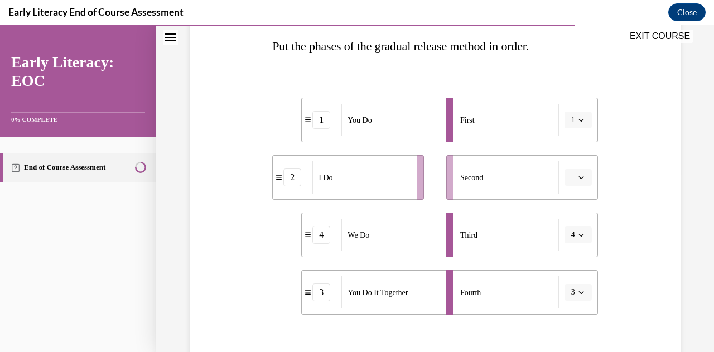
click at [383, 185] on div "I Do" at bounding box center [361, 177] width 98 height 32
click at [569, 176] on button "button" at bounding box center [577, 177] width 27 height 17
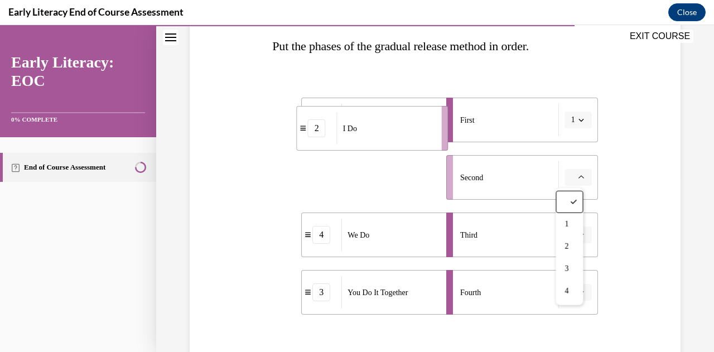
drag, startPoint x: 393, startPoint y: 171, endPoint x: 417, endPoint y: 119, distance: 57.1
click at [417, 119] on div "I Do" at bounding box center [386, 128] width 98 height 32
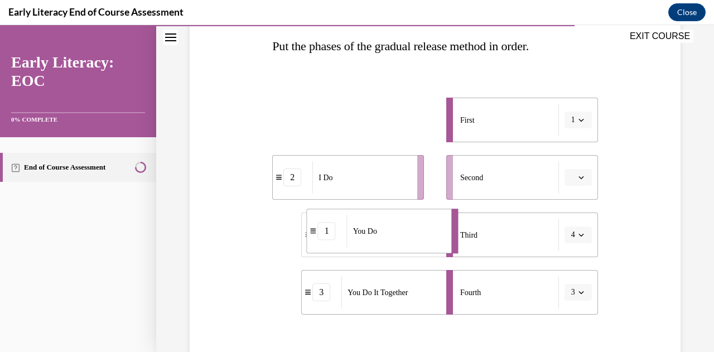
drag, startPoint x: 403, startPoint y: 114, endPoint x: 409, endPoint y: 226, distance: 111.7
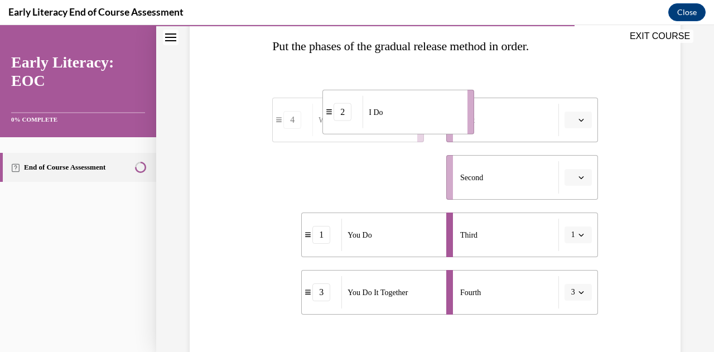
drag, startPoint x: 365, startPoint y: 178, endPoint x: 416, endPoint y: 113, distance: 82.3
click at [416, 113] on div "I Do" at bounding box center [412, 112] width 98 height 32
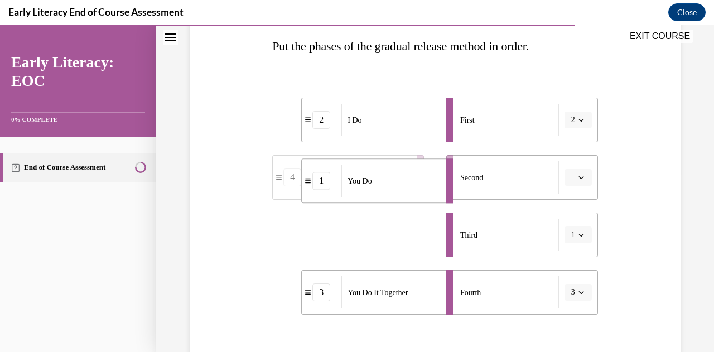
drag, startPoint x: 385, startPoint y: 232, endPoint x: 385, endPoint y: 178, distance: 54.1
click at [385, 178] on div "You Do" at bounding box center [390, 181] width 98 height 32
drag, startPoint x: 383, startPoint y: 240, endPoint x: 401, endPoint y: 184, distance: 59.6
click at [401, 184] on div "We Do" at bounding box center [379, 178] width 98 height 32
drag, startPoint x: 382, startPoint y: 255, endPoint x: 417, endPoint y: 184, distance: 79.3
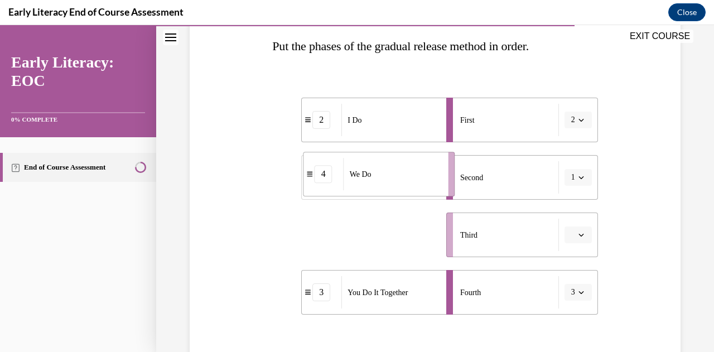
click at [417, 184] on li "4 We Do" at bounding box center [379, 174] width 152 height 45
click at [577, 117] on span "button" at bounding box center [581, 120] width 8 height 8
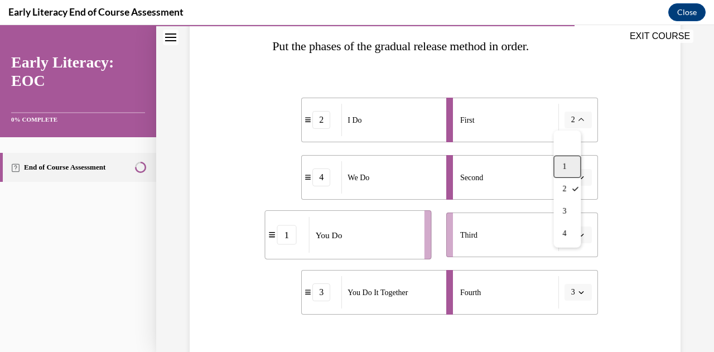
click at [568, 169] on div "1" at bounding box center [566, 167] width 27 height 22
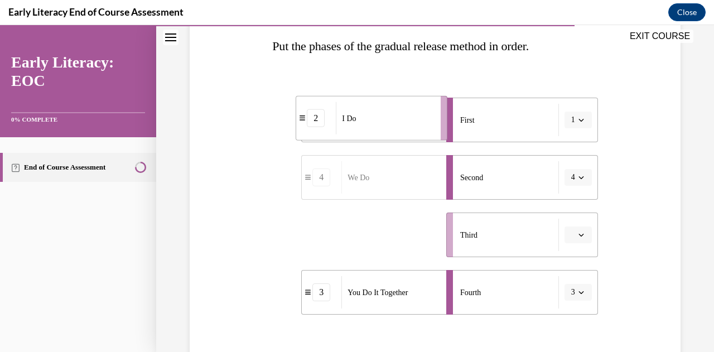
drag, startPoint x: 374, startPoint y: 231, endPoint x: 400, endPoint y: 110, distance: 124.0
click at [400, 110] on div "I Do" at bounding box center [385, 118] width 98 height 32
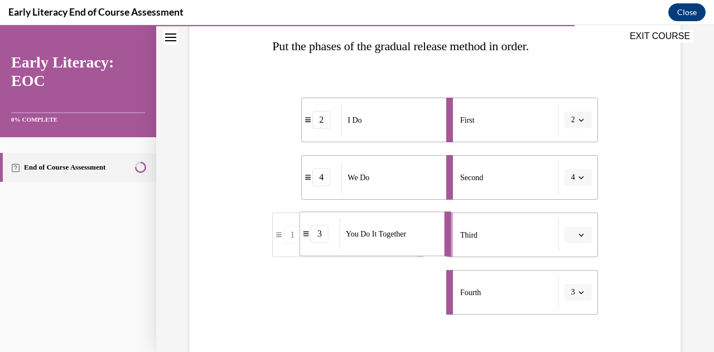
drag, startPoint x: 395, startPoint y: 293, endPoint x: 393, endPoint y: 235, distance: 58.6
click at [393, 235] on span "You Do It Together" at bounding box center [376, 234] width 60 height 12
drag, startPoint x: 379, startPoint y: 302, endPoint x: 421, endPoint y: 293, distance: 42.8
click at [421, 293] on div "You Do" at bounding box center [399, 284] width 98 height 32
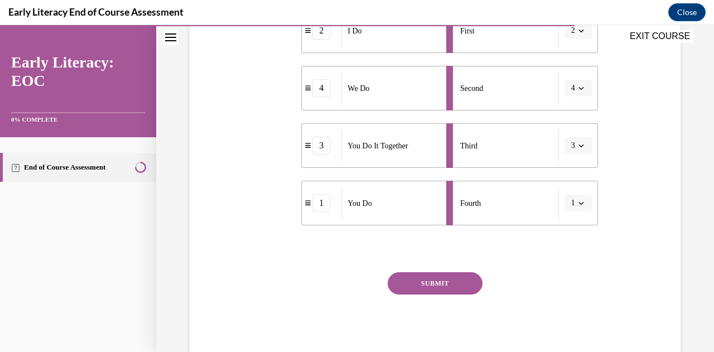
click at [445, 283] on button "SUBMIT" at bounding box center [435, 283] width 95 height 22
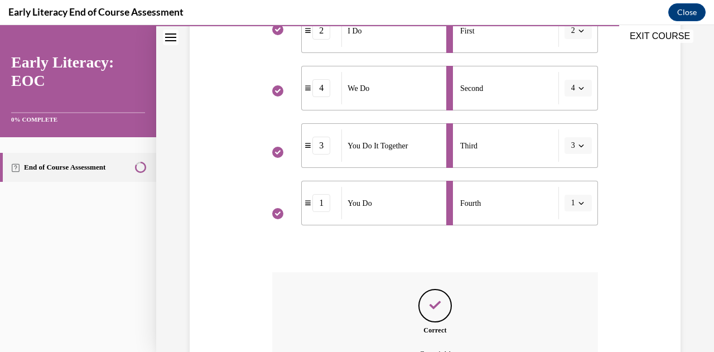
scroll to position [392, 0]
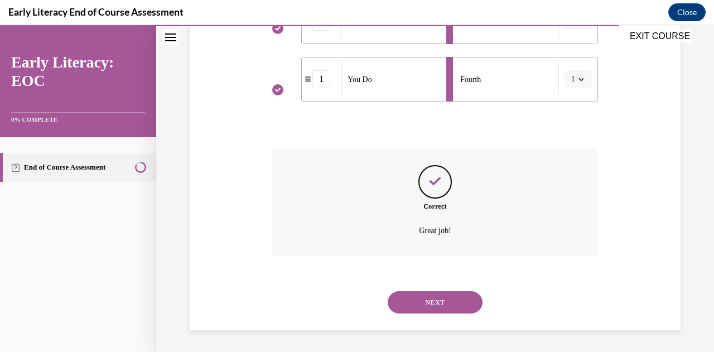
click at [432, 304] on button "NEXT" at bounding box center [435, 302] width 95 height 22
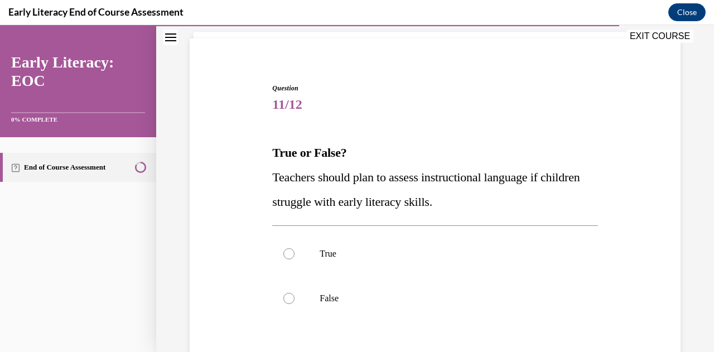
scroll to position [113, 0]
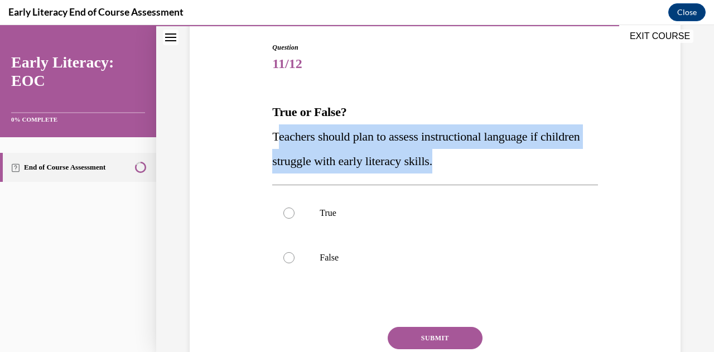
drag, startPoint x: 496, startPoint y: 164, endPoint x: 276, endPoint y: 141, distance: 220.9
click at [276, 141] on p "Teachers should plan to assess instructional language if children struggle with…" at bounding box center [434, 148] width 325 height 49
click at [299, 141] on span "Teachers should plan to assess instructional language if children struggle with…" at bounding box center [425, 148] width 307 height 38
drag, startPoint x: 500, startPoint y: 161, endPoint x: 272, endPoint y: 141, distance: 229.6
click at [272, 141] on p "Teachers should plan to assess instructional language if children struggle with…" at bounding box center [434, 148] width 325 height 49
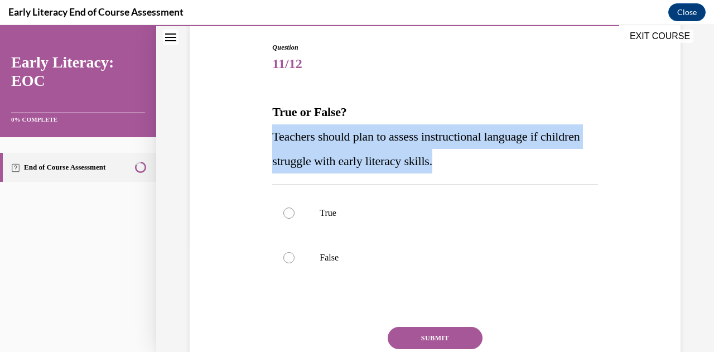
copy span "Teachers should plan to assess instructional language if children struggle with…"
click at [519, 171] on p "Teachers should plan to assess instructional language if children struggle with…" at bounding box center [434, 148] width 325 height 49
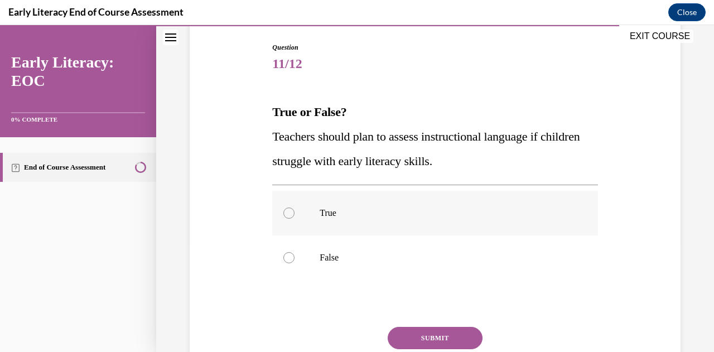
click at [327, 209] on p "True" at bounding box center [445, 212] width 250 height 11
click at [428, 333] on button "SUBMIT" at bounding box center [435, 338] width 95 height 22
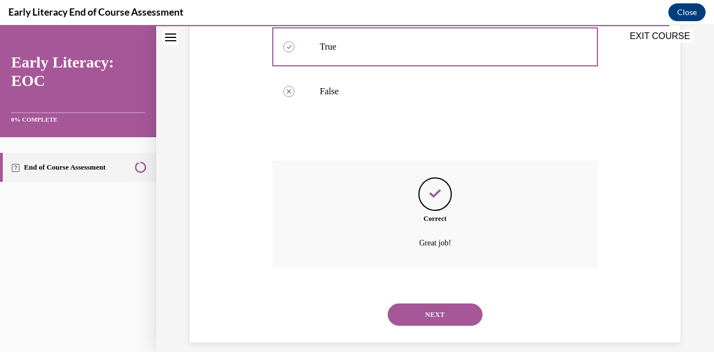
click at [455, 320] on button "NEXT" at bounding box center [435, 314] width 95 height 22
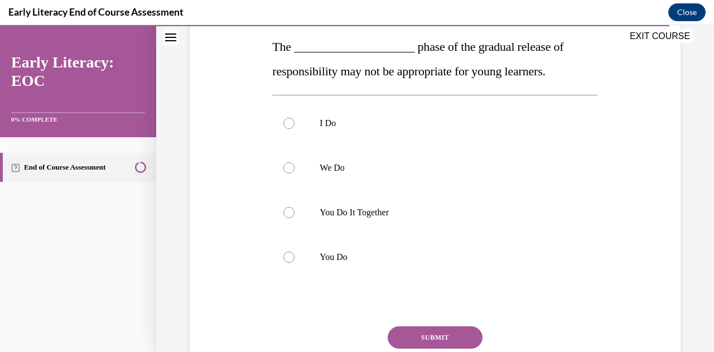
scroll to position [178, 0]
click at [389, 252] on p "You Do" at bounding box center [445, 256] width 250 height 11
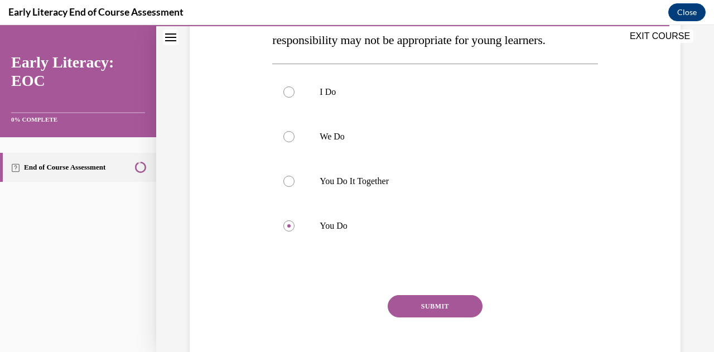
click at [414, 306] on button "SUBMIT" at bounding box center [435, 306] width 95 height 22
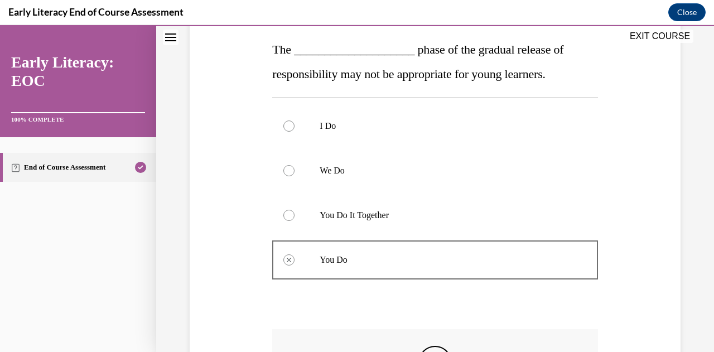
scroll to position [356, 0]
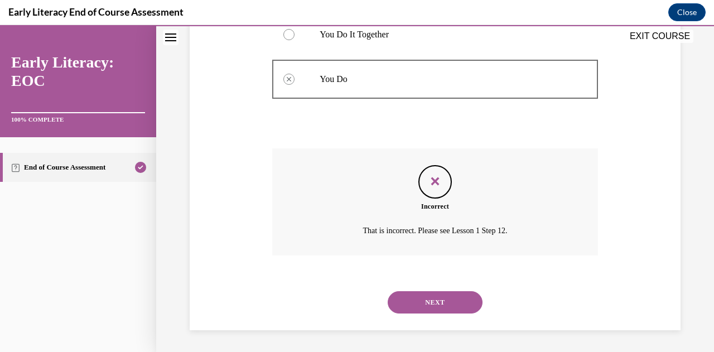
click at [412, 300] on button "NEXT" at bounding box center [435, 302] width 95 height 22
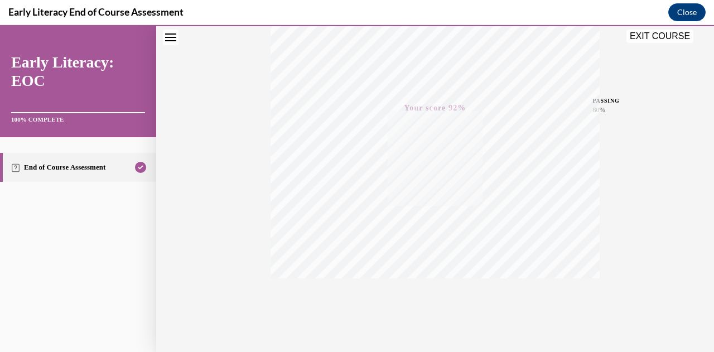
scroll to position [244, 0]
click at [660, 41] on button "EXIT COURSE" at bounding box center [659, 36] width 67 height 13
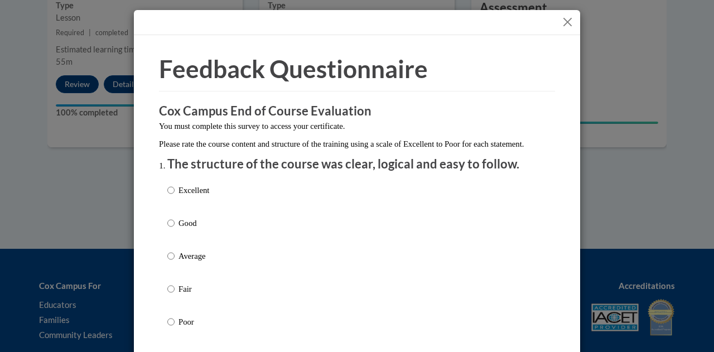
click at [321, 202] on div "Excellent Good Average Fair Poor" at bounding box center [356, 269] width 379 height 182
click at [196, 196] on p "Excellent" at bounding box center [193, 190] width 31 height 12
click at [175, 196] on input "Excellent" at bounding box center [170, 190] width 7 height 12
radio input "true"
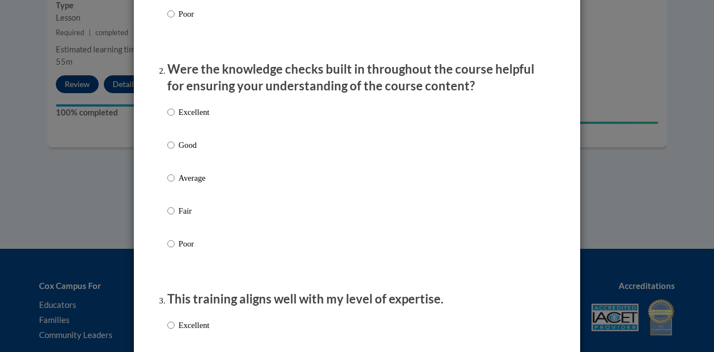
scroll to position [373, 0]
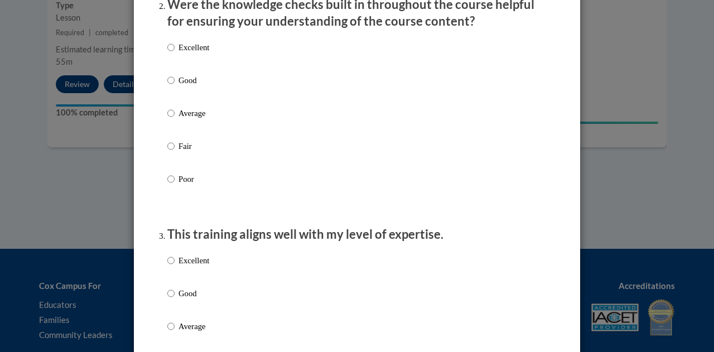
click at [181, 54] on p "Excellent" at bounding box center [193, 47] width 31 height 12
click at [175, 54] on input "Excellent" at bounding box center [170, 47] width 7 height 12
radio input "true"
click at [178, 267] on p "Excellent" at bounding box center [193, 260] width 31 height 12
click at [175, 267] on input "Excellent" at bounding box center [170, 260] width 7 height 12
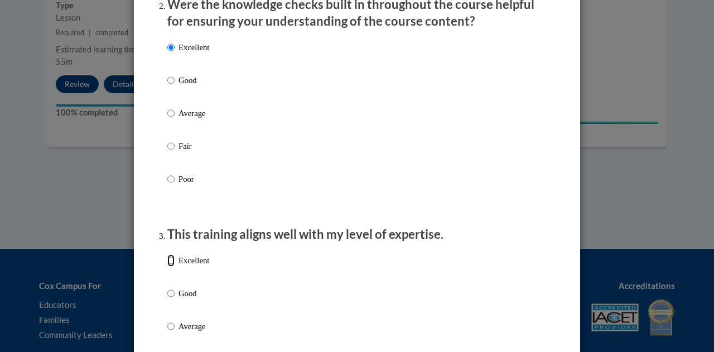
radio input "true"
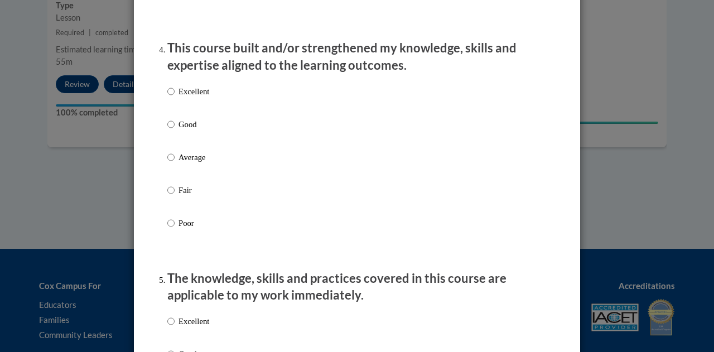
scroll to position [777, 0]
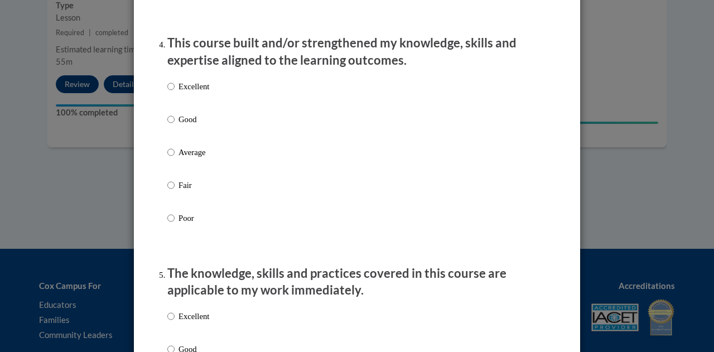
click at [183, 93] on p "Excellent" at bounding box center [193, 86] width 31 height 12
click at [175, 93] on input "Excellent" at bounding box center [170, 86] width 7 height 12
radio input "true"
click at [191, 322] on p "Excellent" at bounding box center [193, 316] width 31 height 12
click at [175, 322] on input "Excellent" at bounding box center [170, 316] width 7 height 12
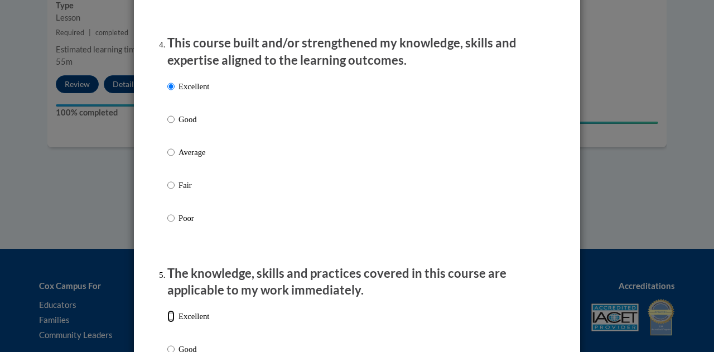
radio input "true"
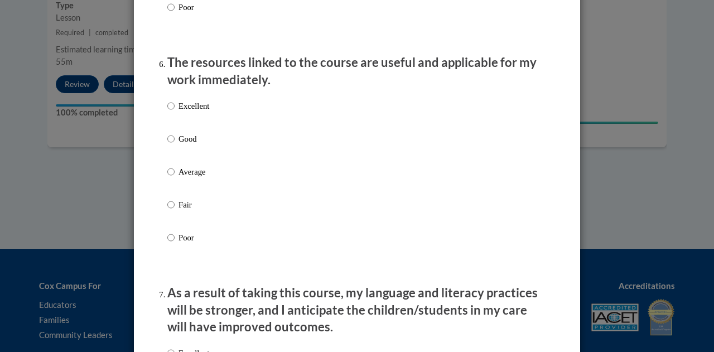
scroll to position [1240, 0]
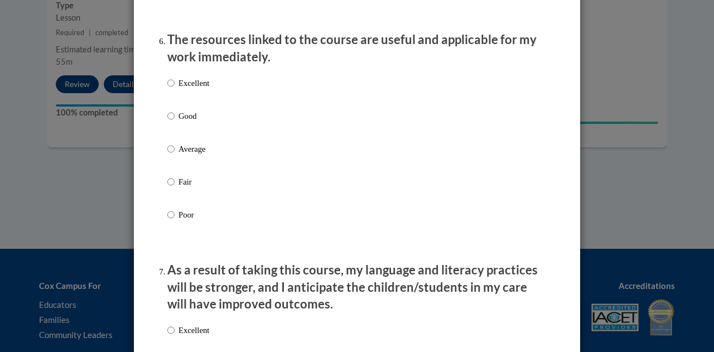
click at [191, 89] on p "Excellent" at bounding box center [193, 83] width 31 height 12
click at [175, 89] on input "Excellent" at bounding box center [170, 83] width 7 height 12
radio input "true"
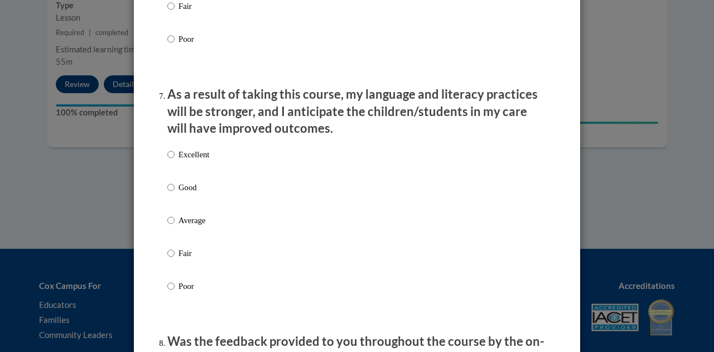
scroll to position [1432, 0]
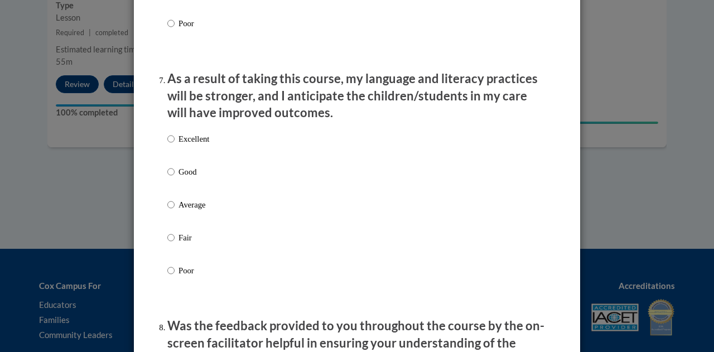
click at [184, 145] on p "Excellent" at bounding box center [193, 139] width 31 height 12
click at [175, 145] on input "Excellent" at bounding box center [170, 139] width 7 height 12
radio input "true"
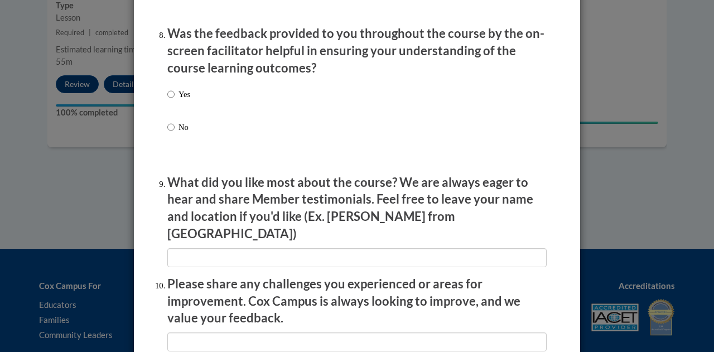
scroll to position [1732, 0]
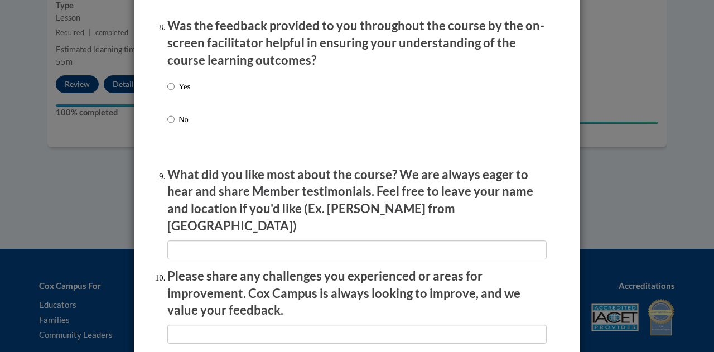
click at [172, 97] on label "Yes" at bounding box center [178, 95] width 23 height 30
click at [172, 93] on input "Yes" at bounding box center [170, 86] width 7 height 12
radio input "true"
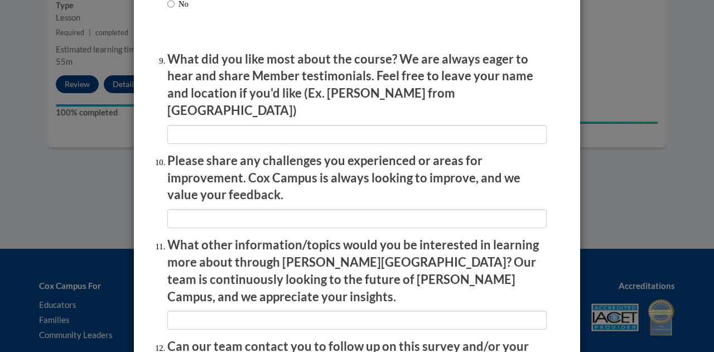
scroll to position [1871, 0]
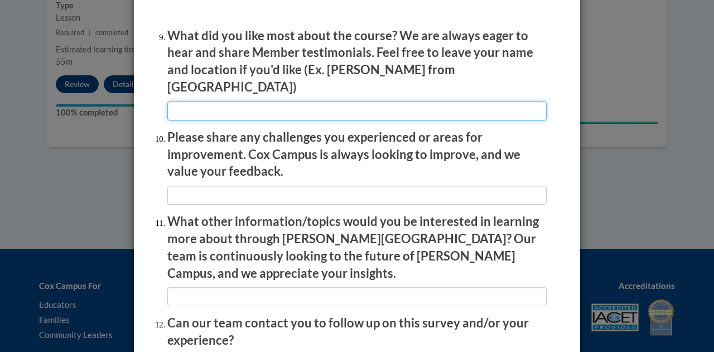
click at [385, 104] on input "textbox" at bounding box center [356, 111] width 379 height 19
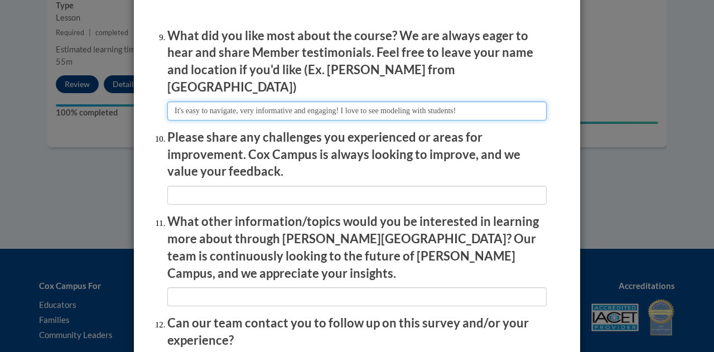
type input "It's easy to navigate, very informative and engaging! I love to see modeling wi…"
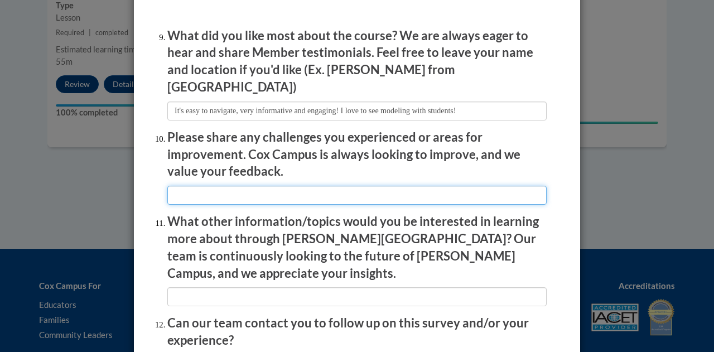
click at [465, 189] on input "textbox" at bounding box center [356, 195] width 379 height 19
click at [503, 191] on input "textbox" at bounding box center [356, 195] width 379 height 19
type input "None"
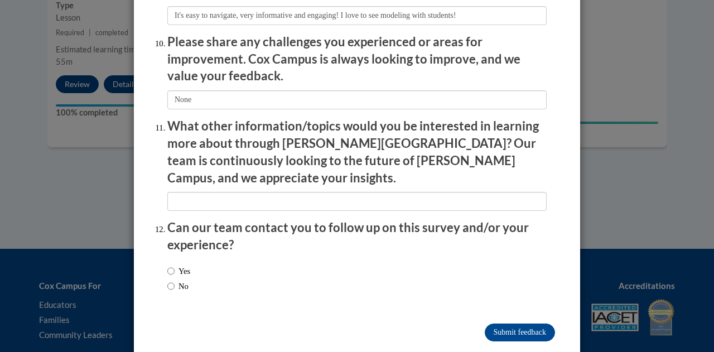
scroll to position [1967, 0]
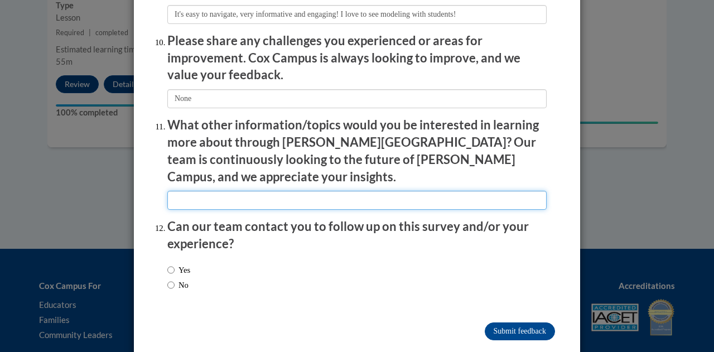
click at [384, 191] on input "textbox" at bounding box center [356, 200] width 379 height 19
type input "None"
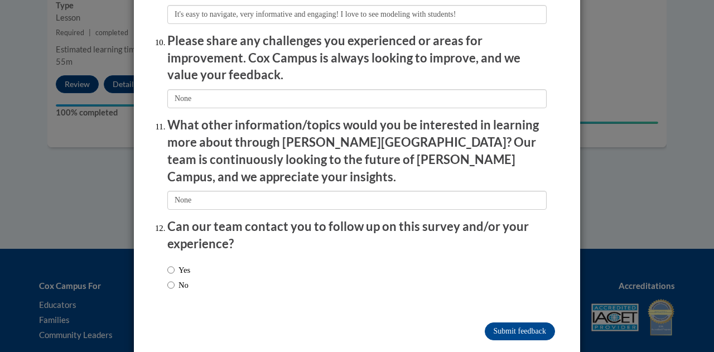
click at [180, 279] on label "No" at bounding box center [177, 285] width 21 height 12
click at [175, 279] on input "No" at bounding box center [170, 285] width 7 height 12
radio input "true"
click at [498, 322] on input "Submit feedback" at bounding box center [520, 331] width 70 height 18
